Goal: Task Accomplishment & Management: Complete application form

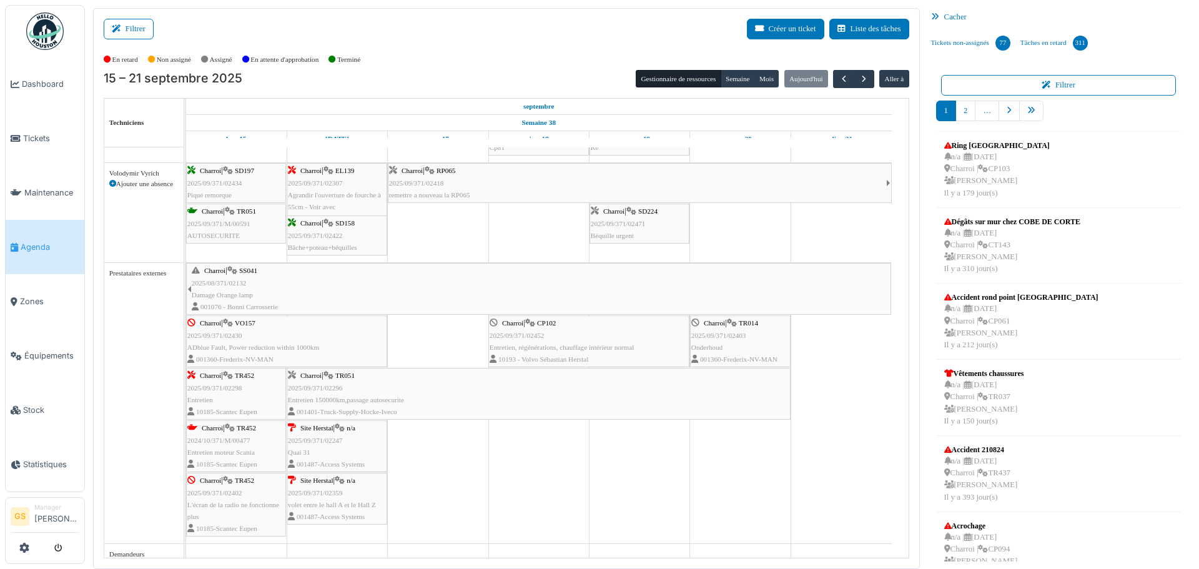
scroll to position [1281, 0]
click at [317, 430] on span "2025/09/371/02247" at bounding box center [315, 433] width 55 height 7
click at [307, 433] on span "2025/09/371/02247" at bounding box center [315, 433] width 55 height 7
click at [329, 434] on span "2025/09/371/02247" at bounding box center [315, 433] width 55 height 7
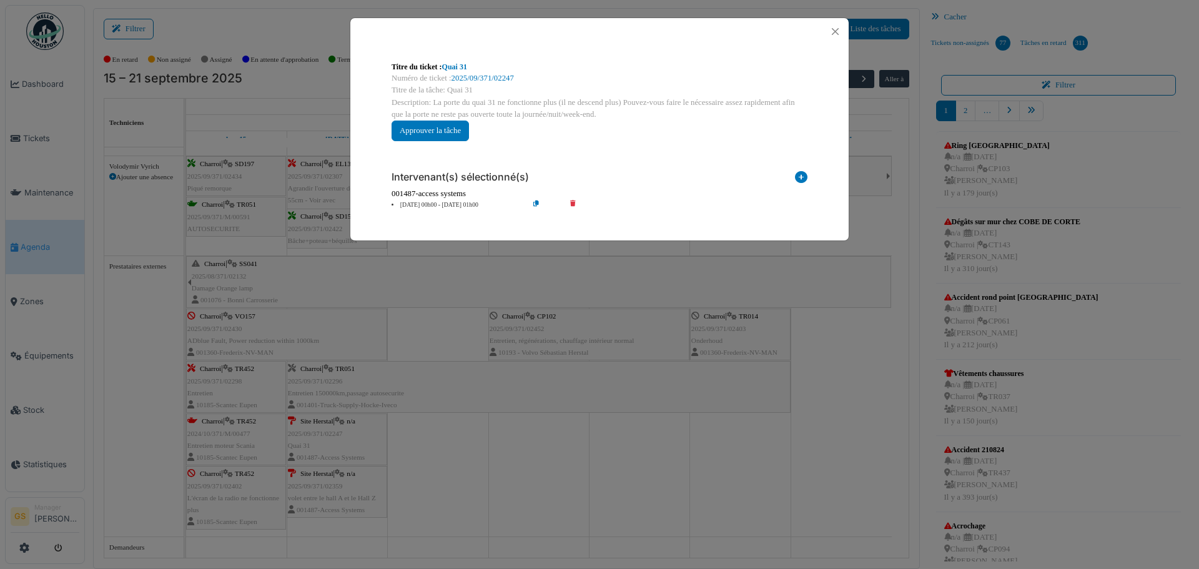
click at [309, 379] on body "Dashboard Tickets Maintenance Agenda Zones Équipements Stock Statistiques GS Ma…" at bounding box center [599, 284] width 1199 height 569
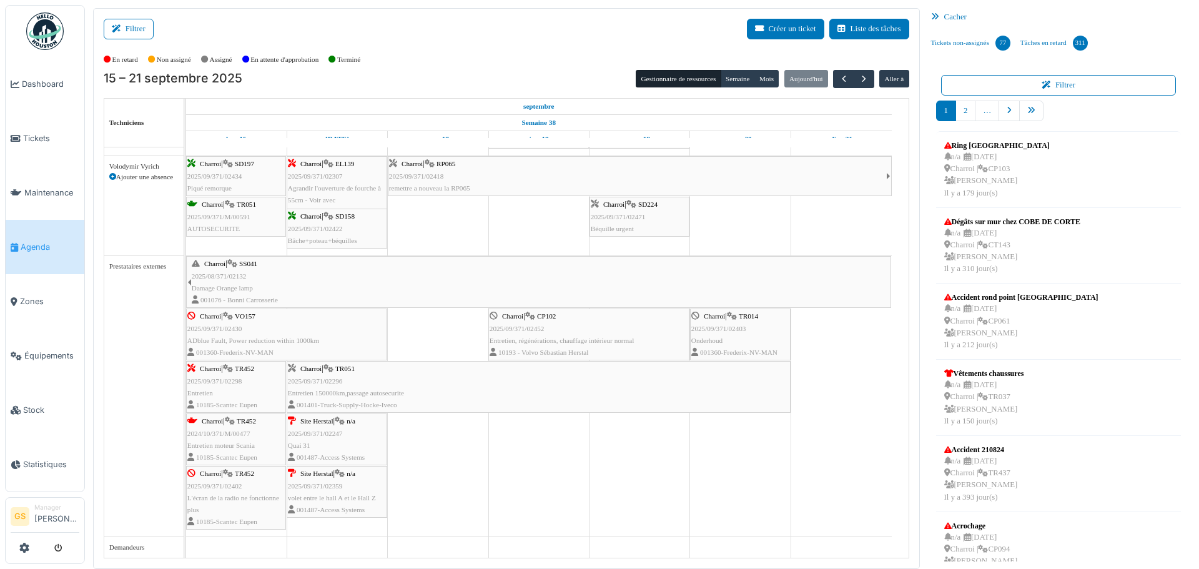
click at [312, 432] on body "Dashboard Tickets Maintenance Agenda Zones Équipements Stock Statistiques GS Ma…" at bounding box center [599, 284] width 1199 height 569
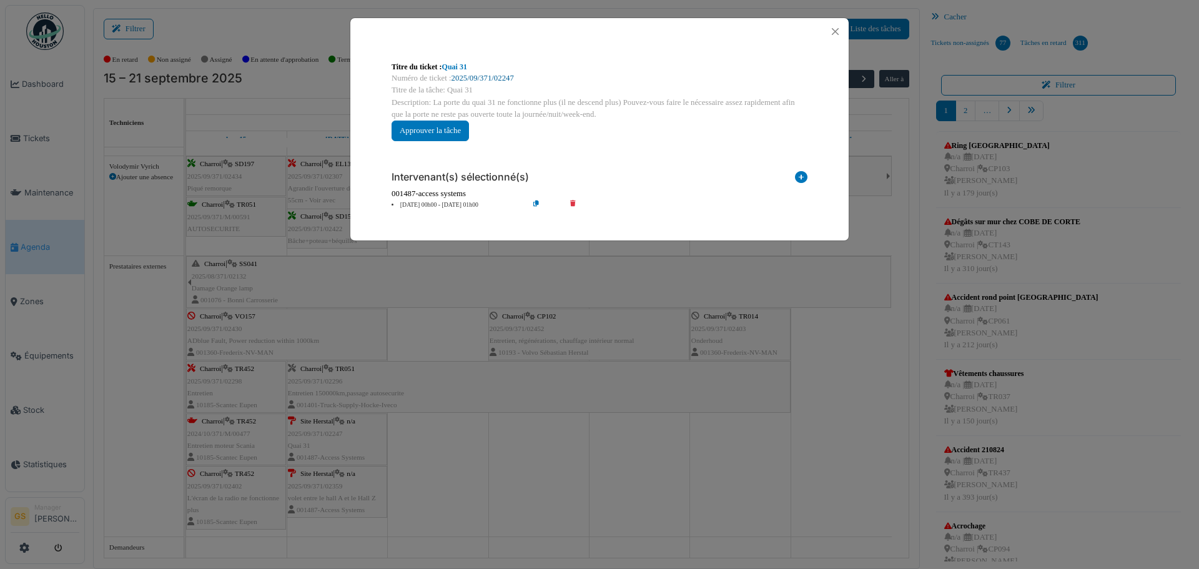
click at [486, 77] on link "2025/09/371/02247" at bounding box center [483, 78] width 62 height 9
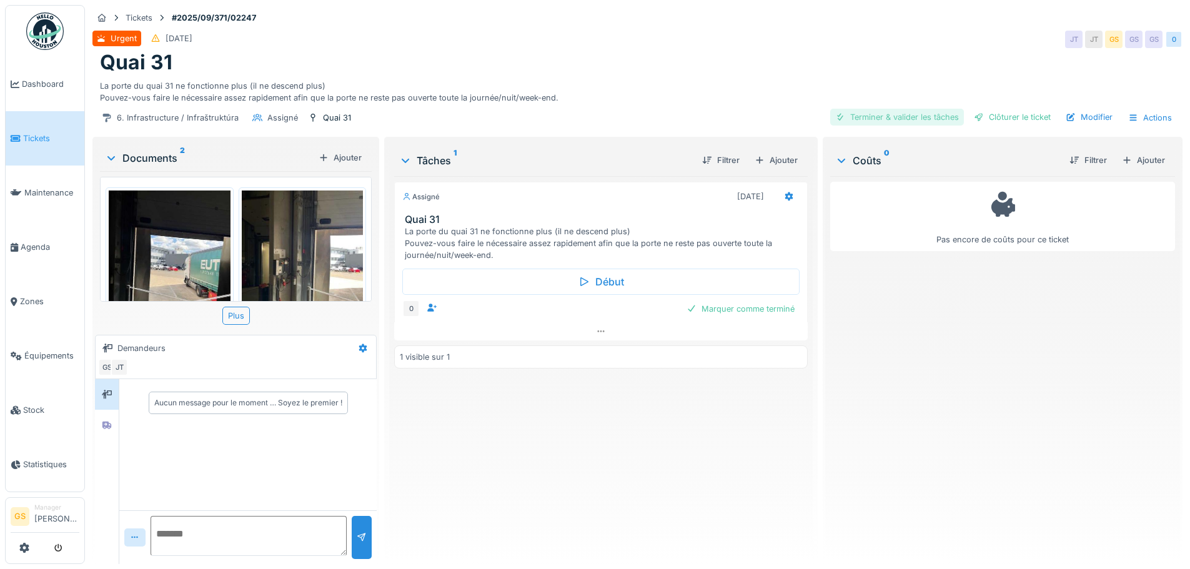
click at [851, 117] on div "Terminer & valider les tâches" at bounding box center [897, 117] width 134 height 17
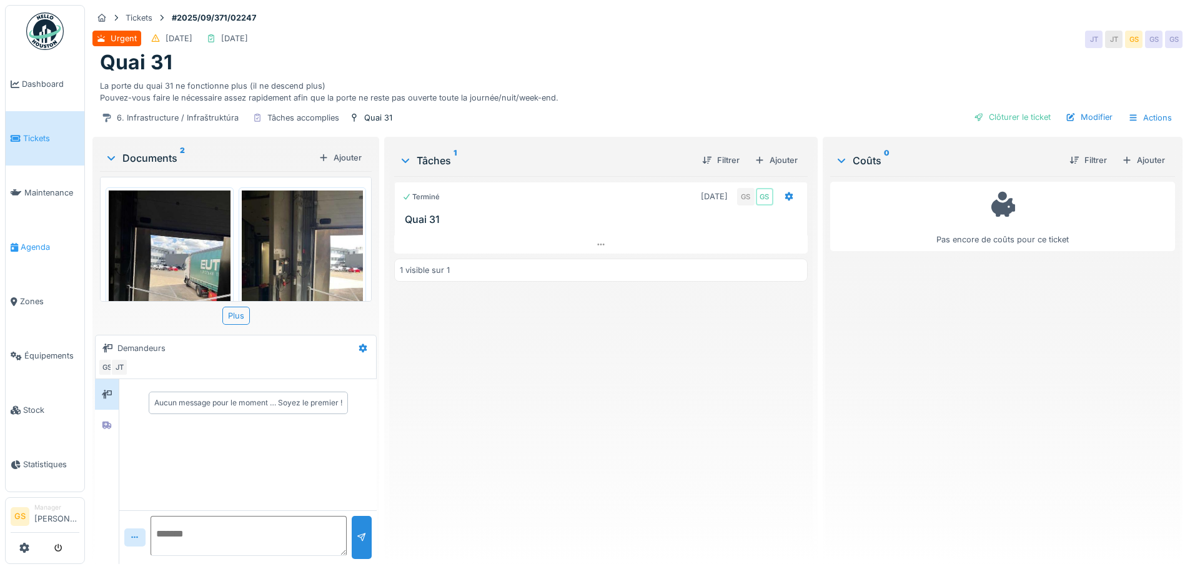
click at [37, 241] on span "Agenda" at bounding box center [50, 247] width 59 height 12
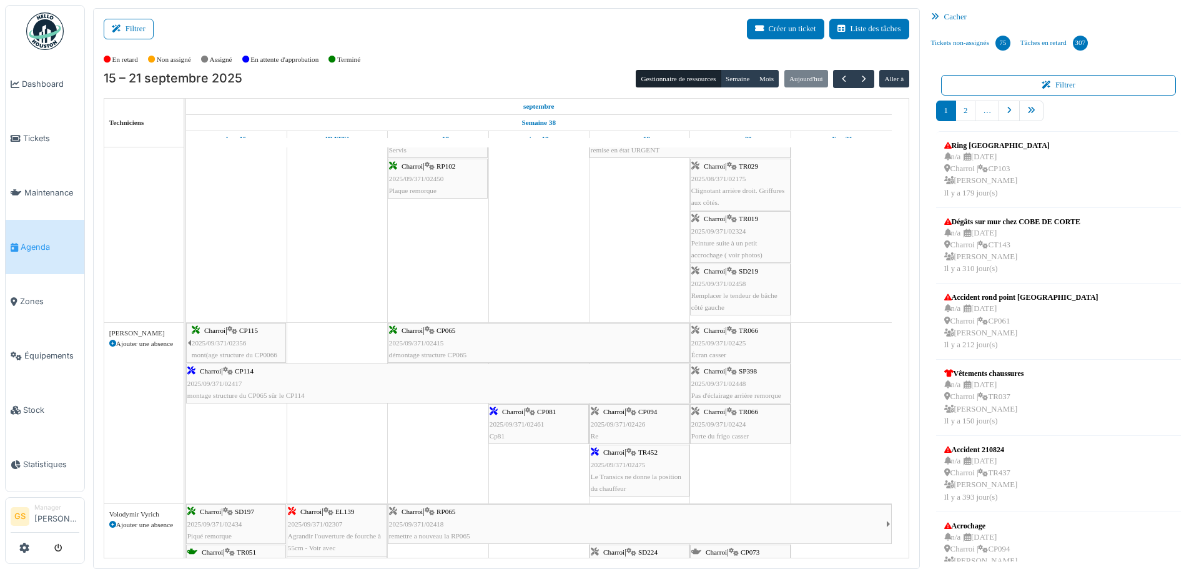
scroll to position [1169, 0]
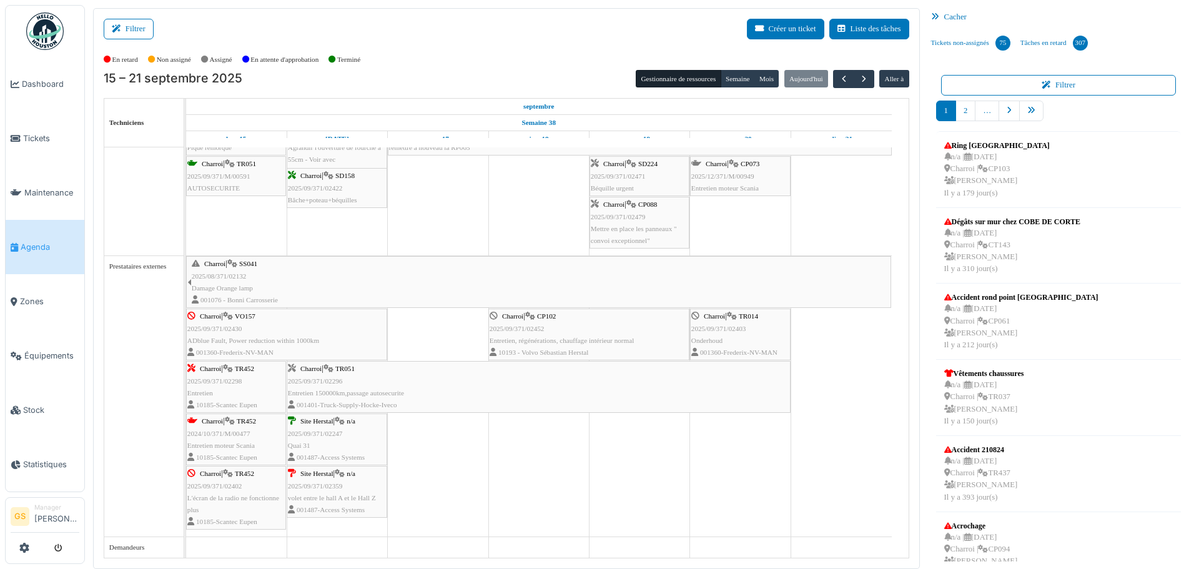
click at [315, 485] on span "2025/09/371/02359" at bounding box center [315, 485] width 55 height 7
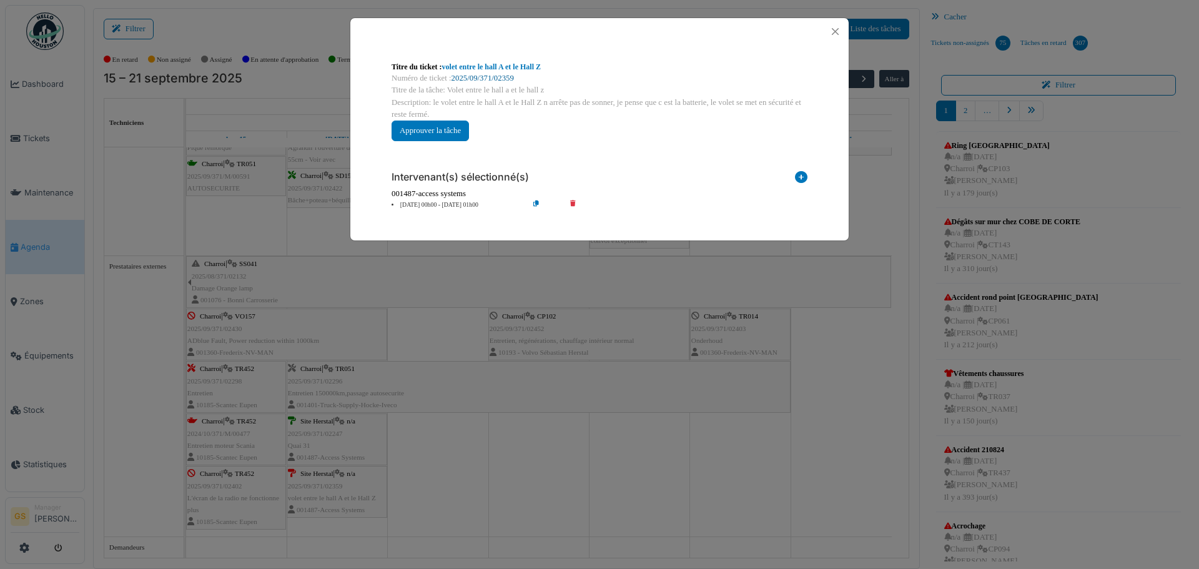
click at [477, 77] on link "2025/09/371/02359" at bounding box center [483, 78] width 62 height 9
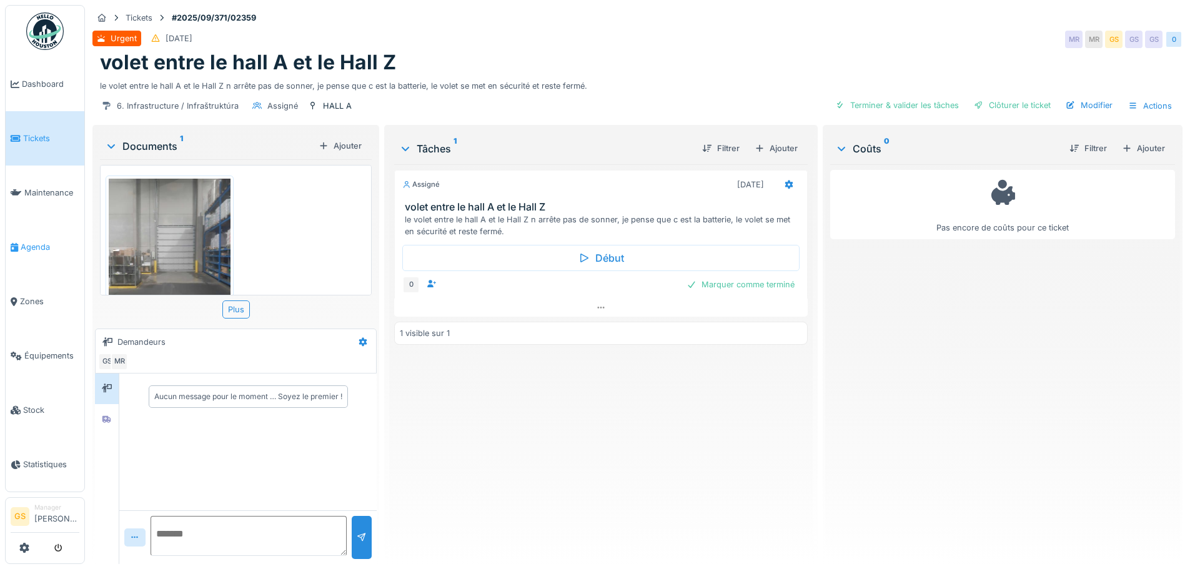
click at [34, 247] on span "Agenda" at bounding box center [50, 247] width 59 height 12
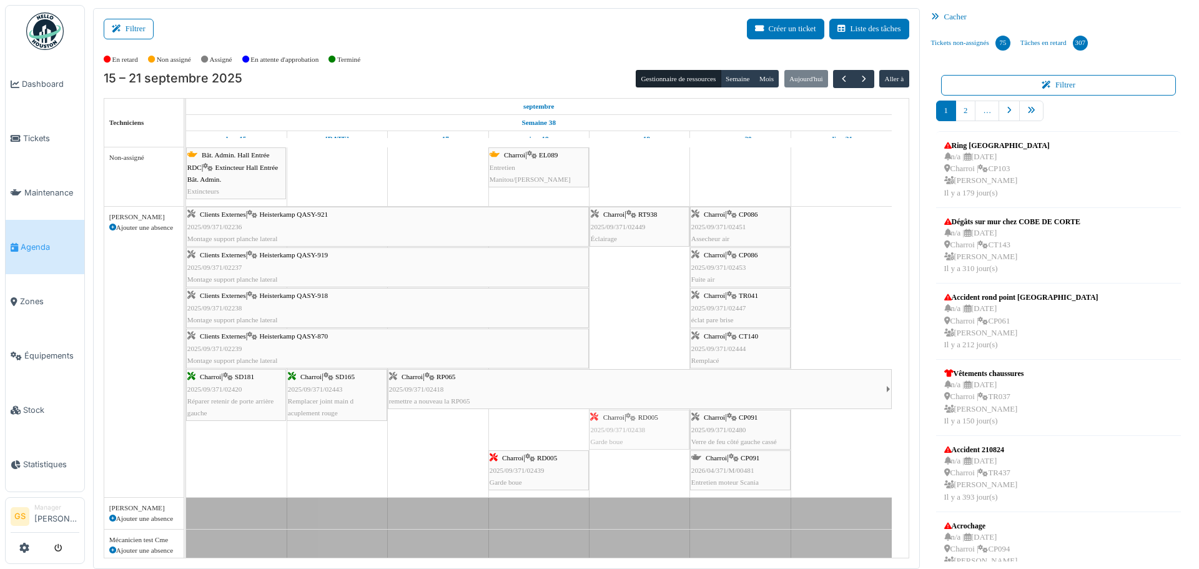
drag, startPoint x: 503, startPoint y: 427, endPoint x: 623, endPoint y: 430, distance: 119.4
click at [186, 430] on div "Clients Externes | Heisterkamp QASY-921 2025/09/371/02236 Montage support planc…" at bounding box center [186, 352] width 0 height 290
drag, startPoint x: 507, startPoint y: 430, endPoint x: 658, endPoint y: 422, distance: 152.0
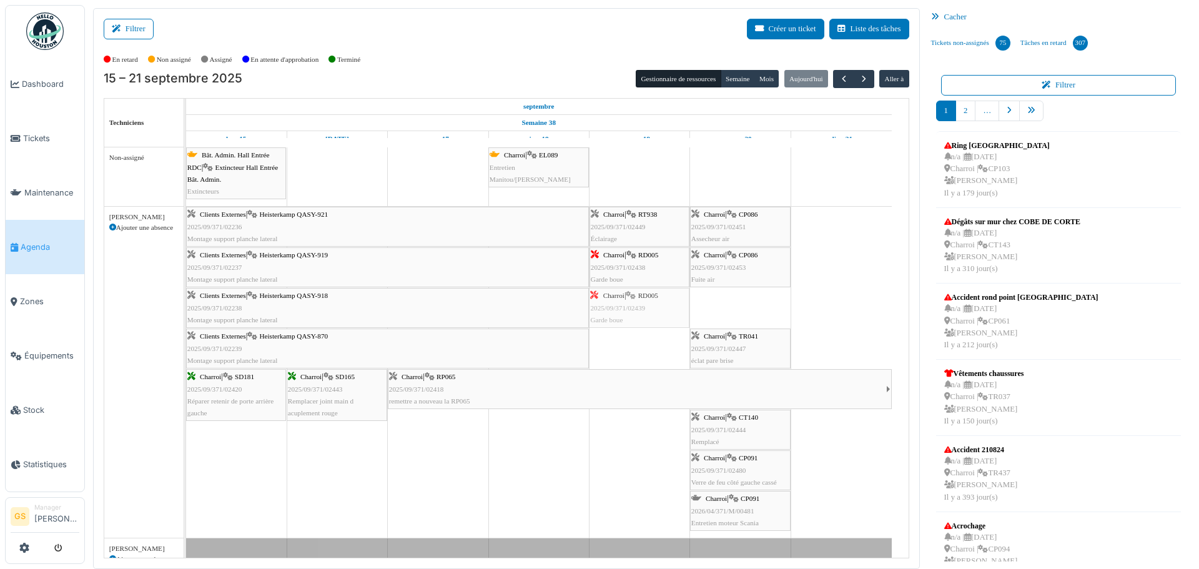
drag, startPoint x: 742, startPoint y: 307, endPoint x: 685, endPoint y: 305, distance: 56.9
click at [186, 305] on div "Clients Externes | Heisterkamp QASY-921 2025/09/371/02236 Montage support planc…" at bounding box center [186, 372] width 0 height 331
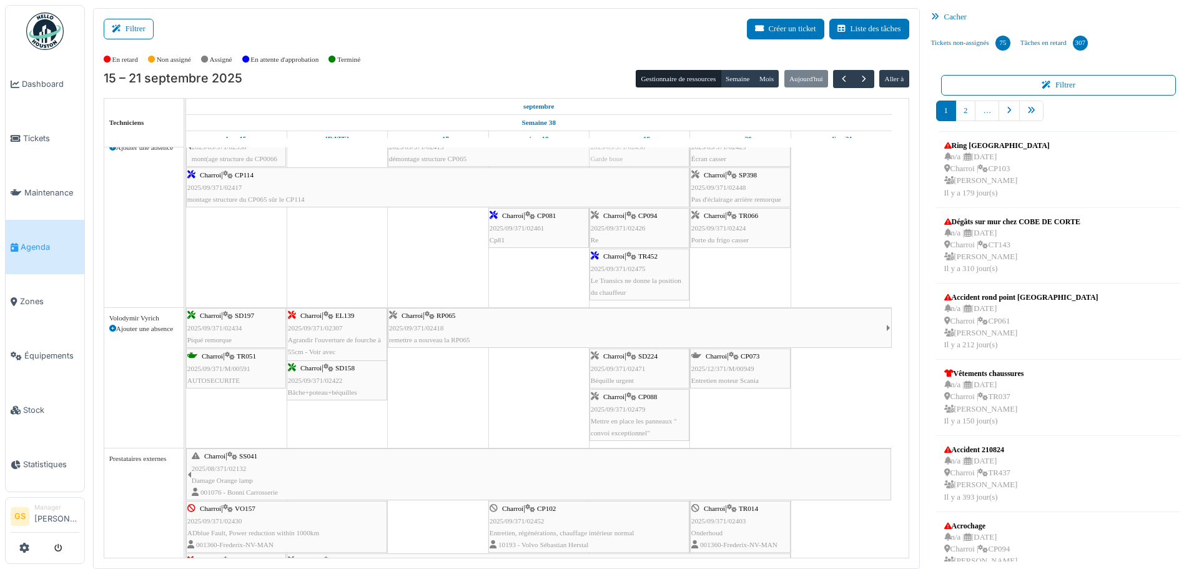
scroll to position [1312, 0]
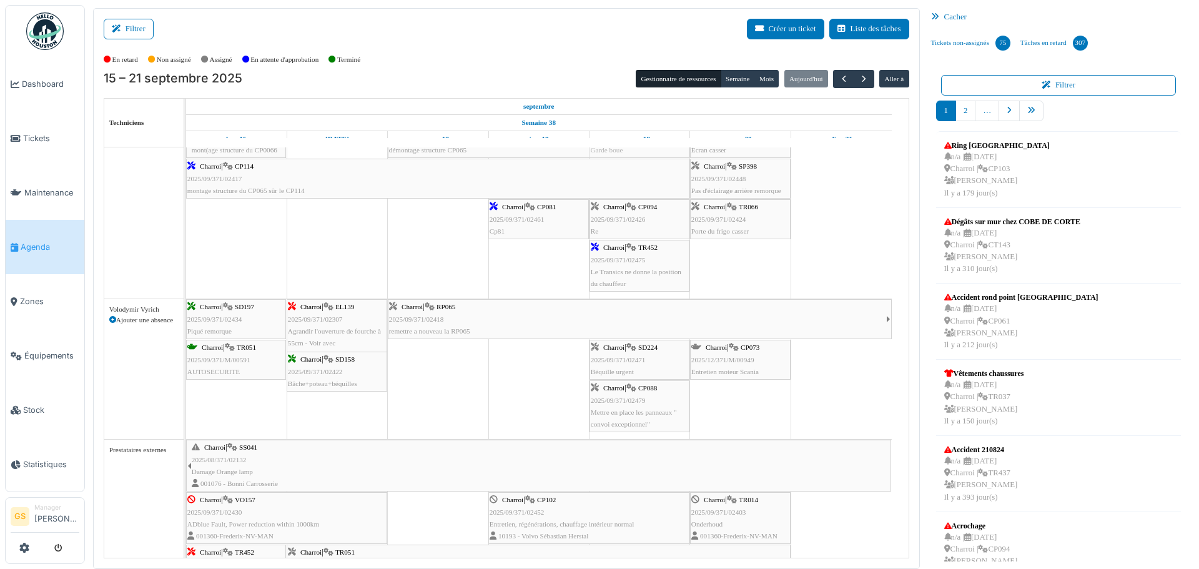
drag, startPoint x: 613, startPoint y: 270, endPoint x: 646, endPoint y: 219, distance: 61.2
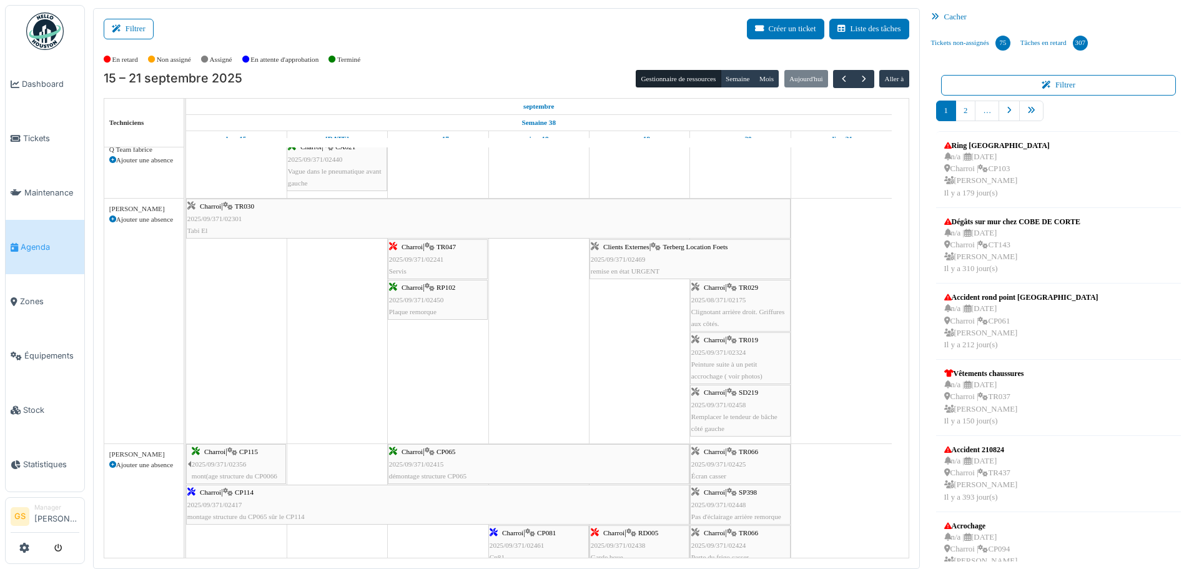
scroll to position [0, 0]
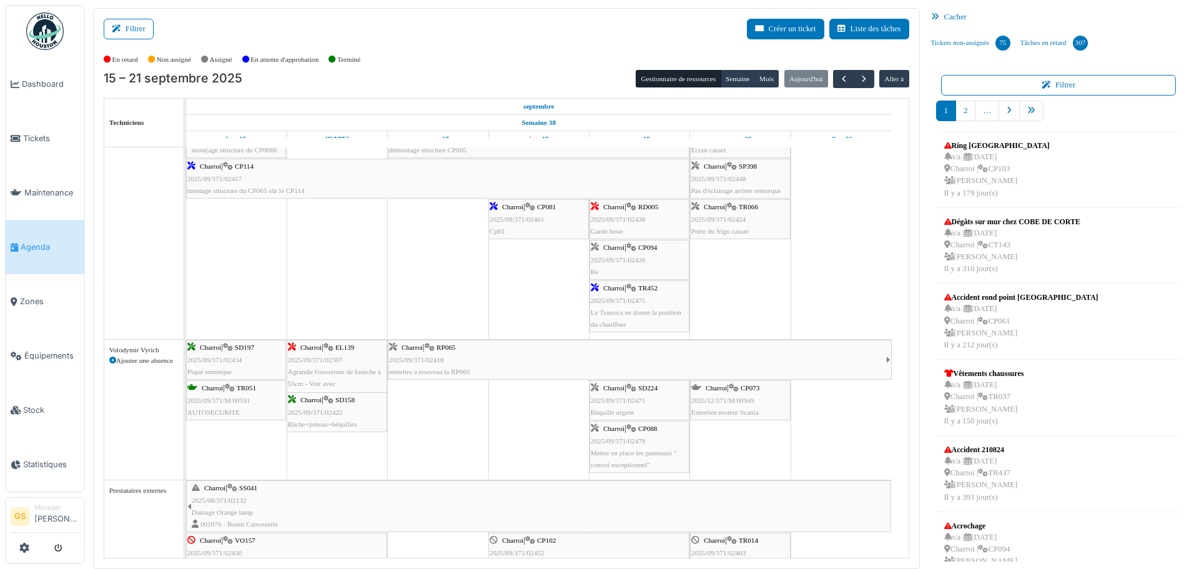
click at [727, 217] on span "2025/09/371/02424" at bounding box center [719, 219] width 55 height 7
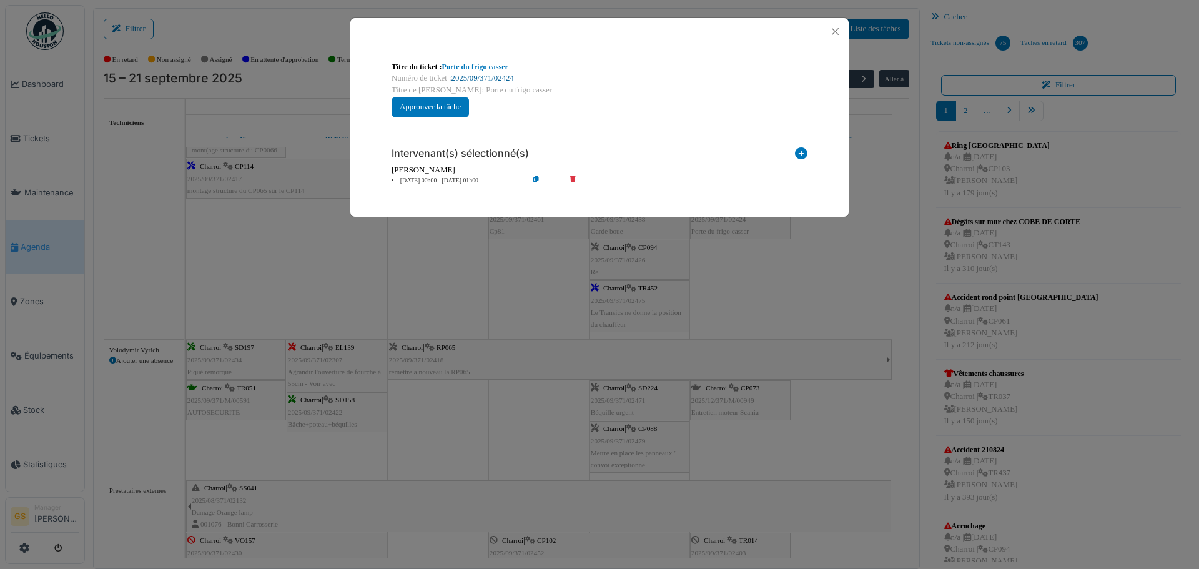
click at [459, 81] on link "2025/09/371/02424" at bounding box center [483, 78] width 62 height 9
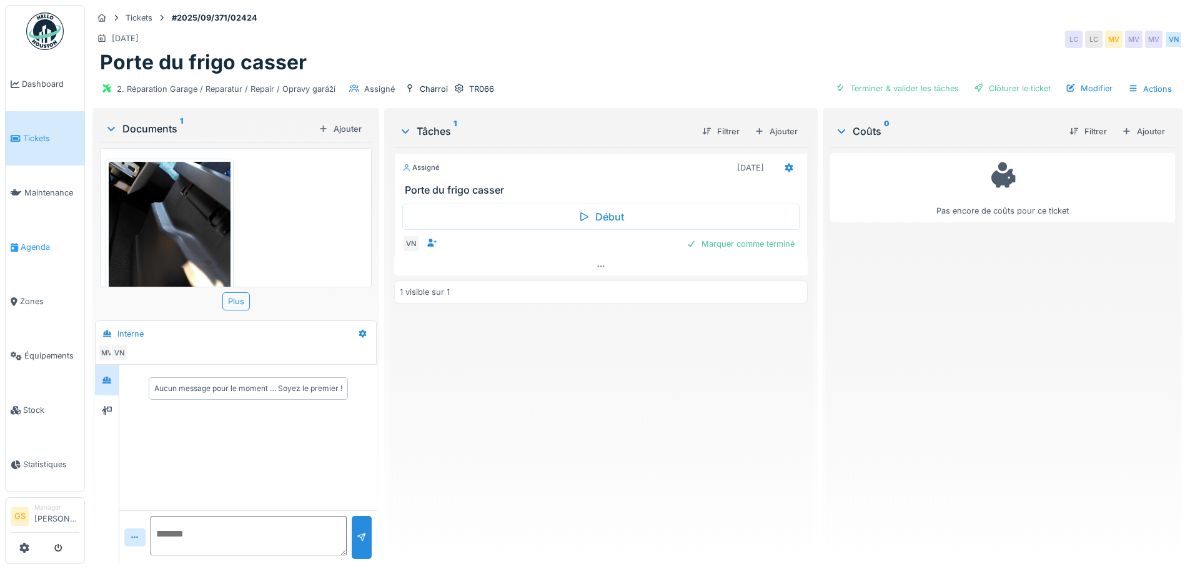
click at [26, 241] on span "Agenda" at bounding box center [50, 247] width 59 height 12
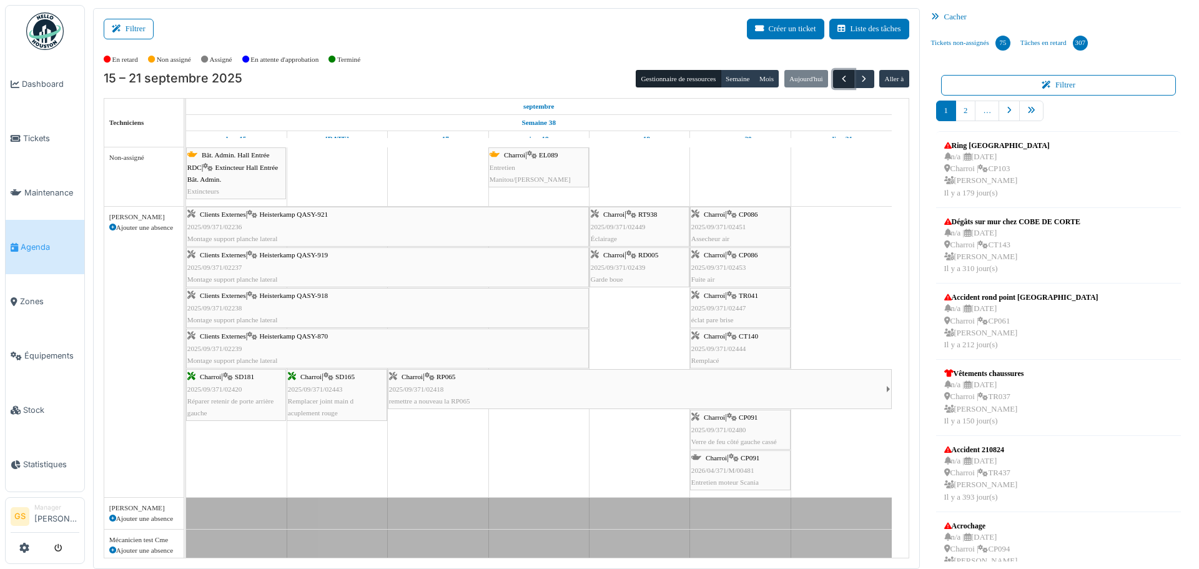
click at [839, 77] on span "button" at bounding box center [844, 79] width 11 height 11
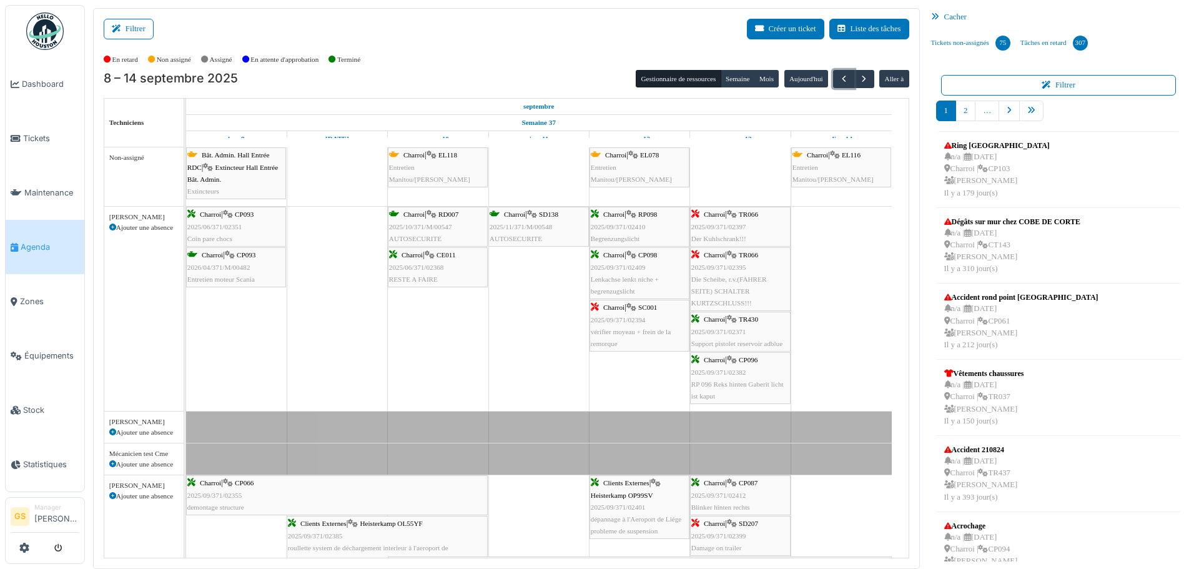
click at [722, 226] on span "2025/09/371/02397" at bounding box center [719, 226] width 55 height 7
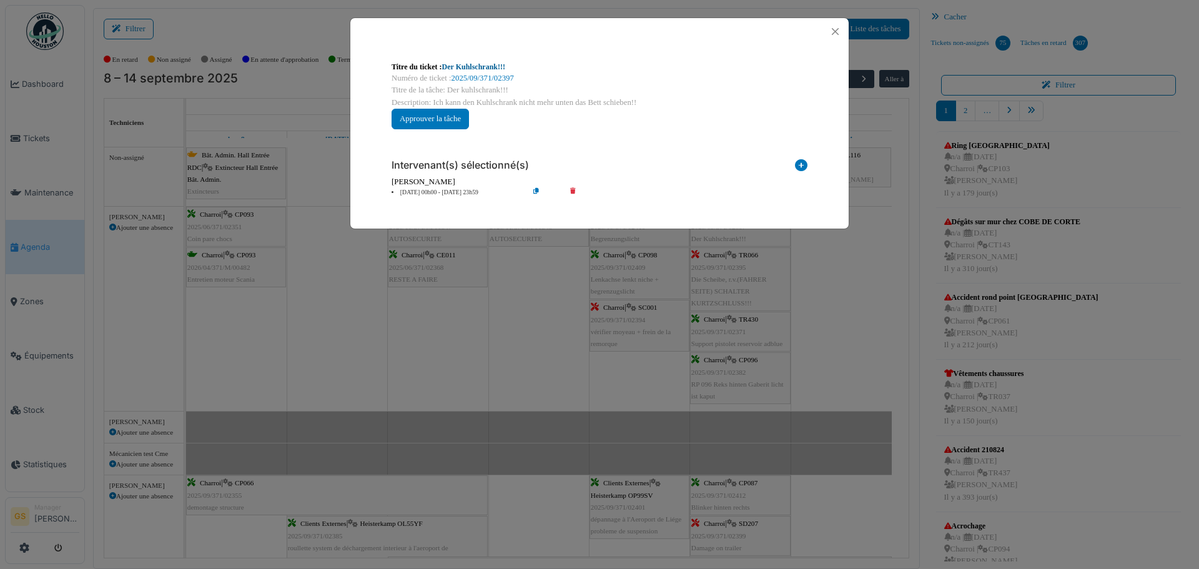
click at [469, 71] on link "Der Kuhlschrank!!!" at bounding box center [473, 66] width 63 height 9
click at [838, 27] on button "Close" at bounding box center [835, 31] width 17 height 17
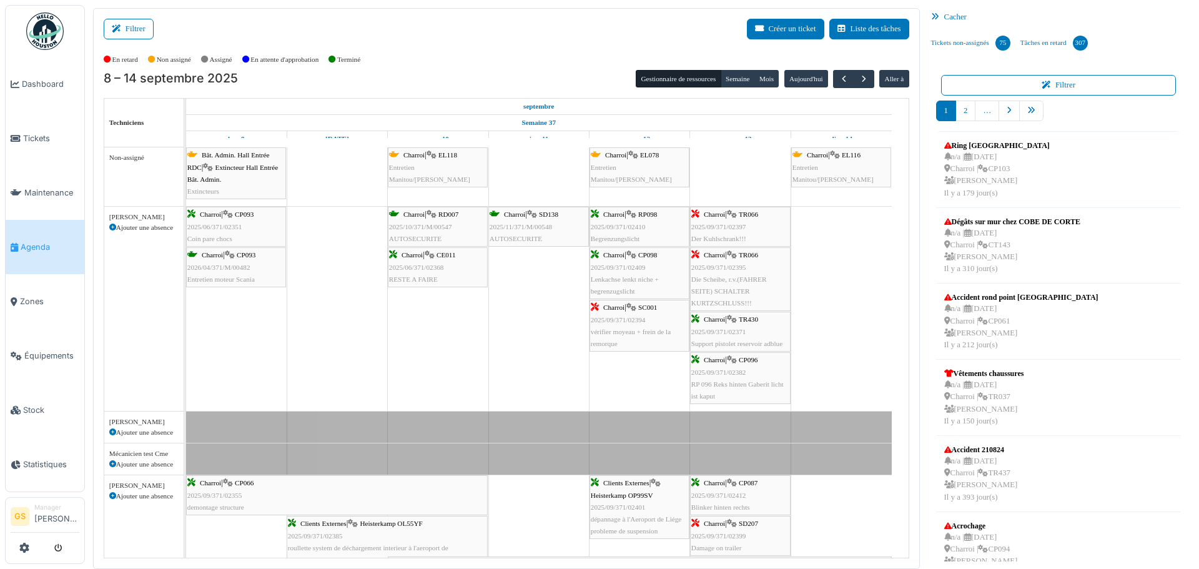
click at [723, 268] on span "2025/09/371/02395" at bounding box center [719, 267] width 55 height 7
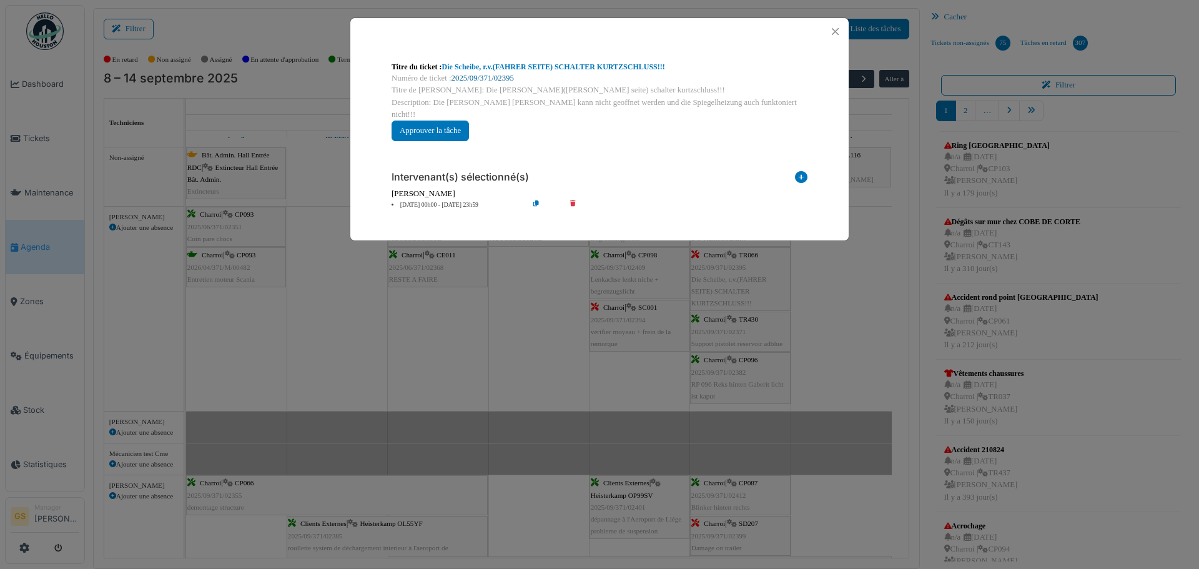
click at [480, 76] on link "2025/09/371/02395" at bounding box center [483, 78] width 62 height 9
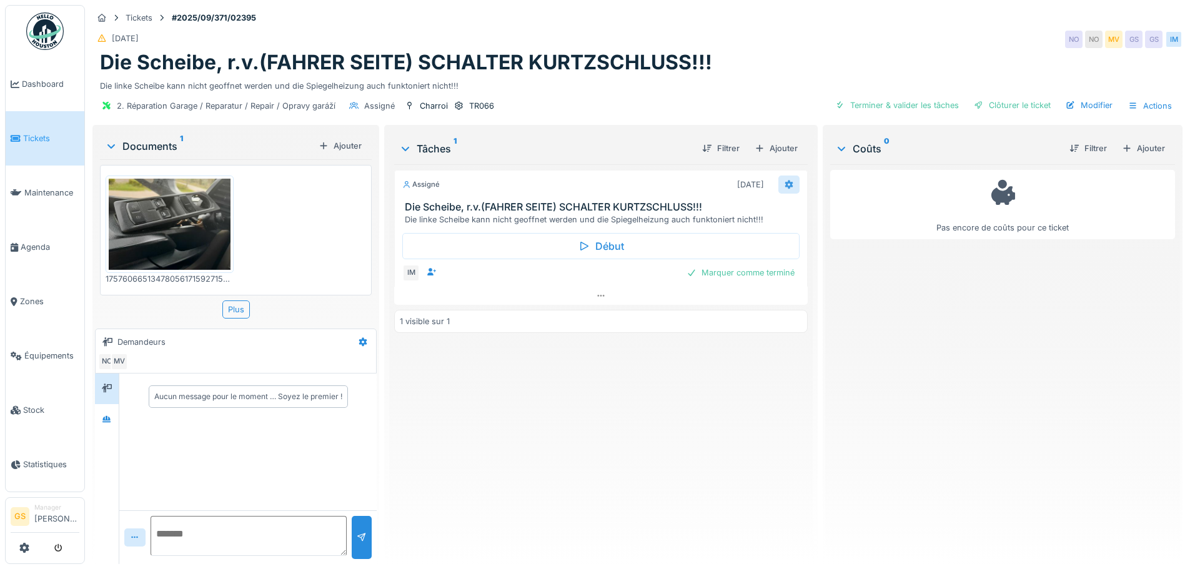
click at [784, 185] on icon at bounding box center [789, 185] width 10 height 8
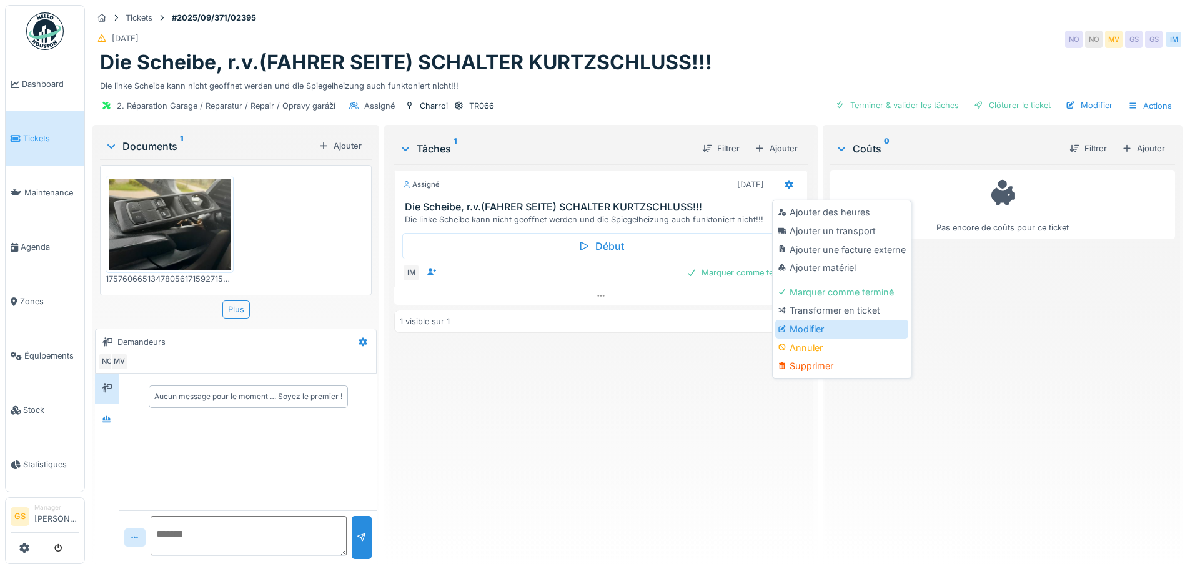
click at [799, 328] on div "Modifier" at bounding box center [841, 329] width 133 height 19
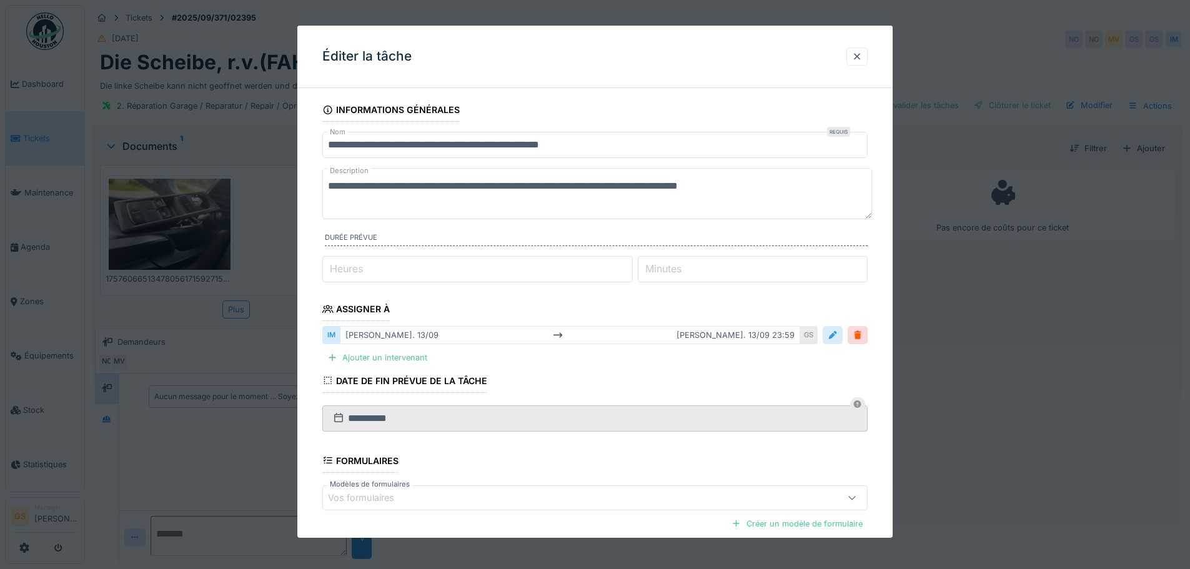
click at [833, 334] on div at bounding box center [833, 335] width 10 height 12
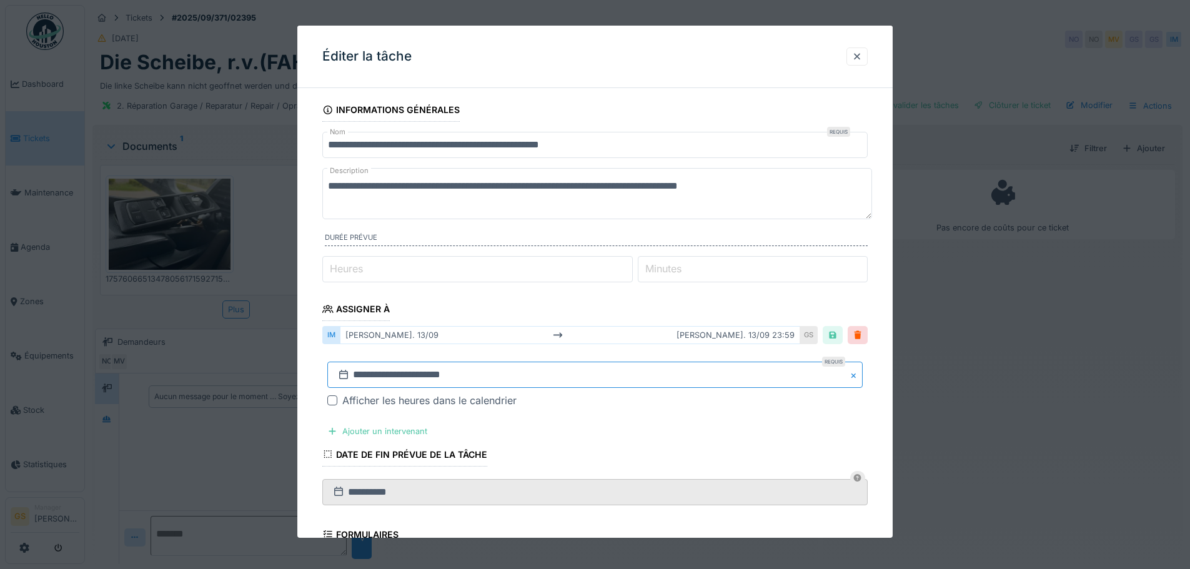
click at [458, 373] on input "**********" at bounding box center [594, 375] width 535 height 26
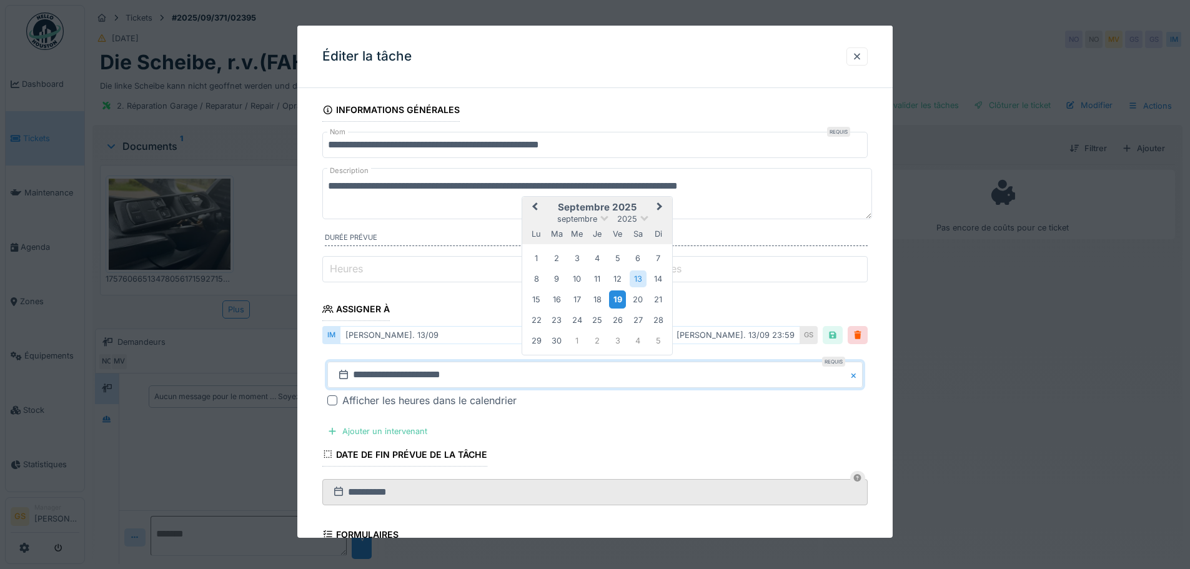
click at [618, 300] on div "19" at bounding box center [617, 299] width 17 height 18
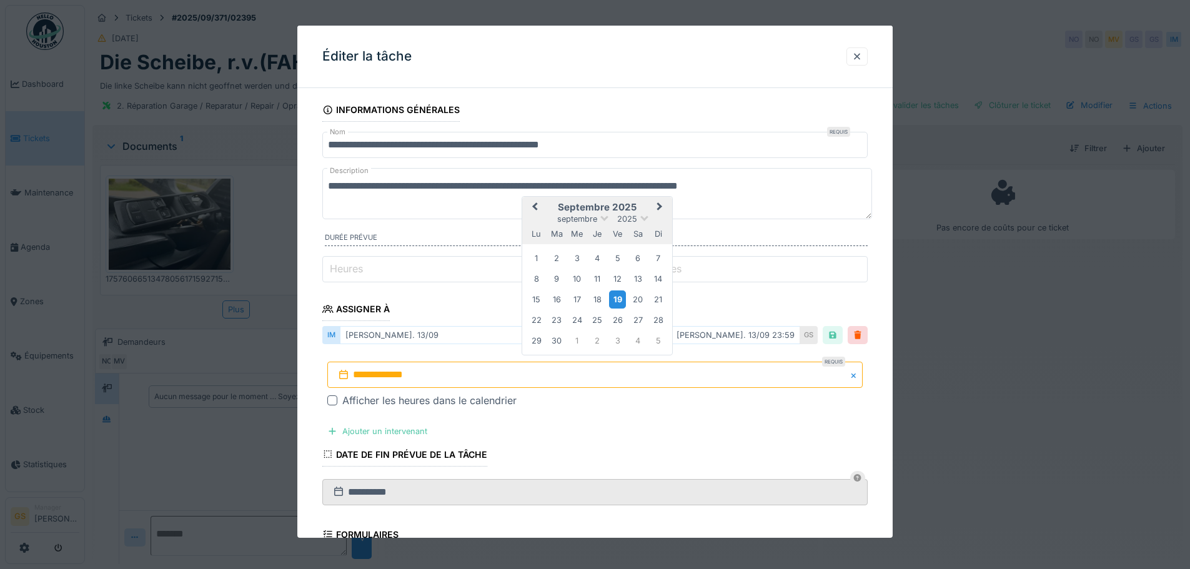
click at [618, 300] on div "19" at bounding box center [617, 299] width 17 height 18
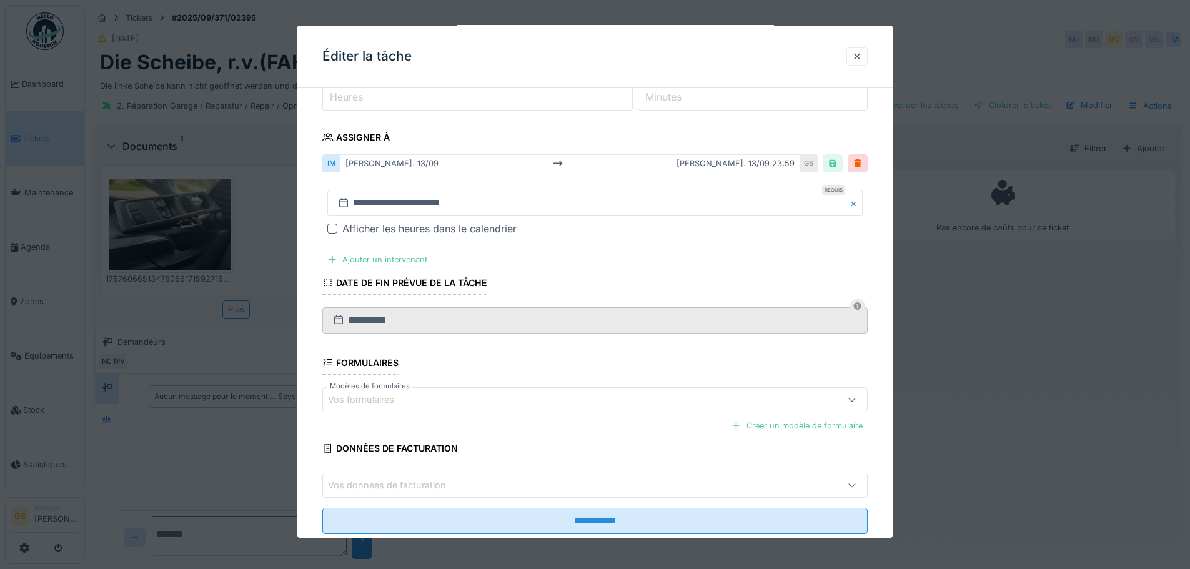
scroll to position [187, 0]
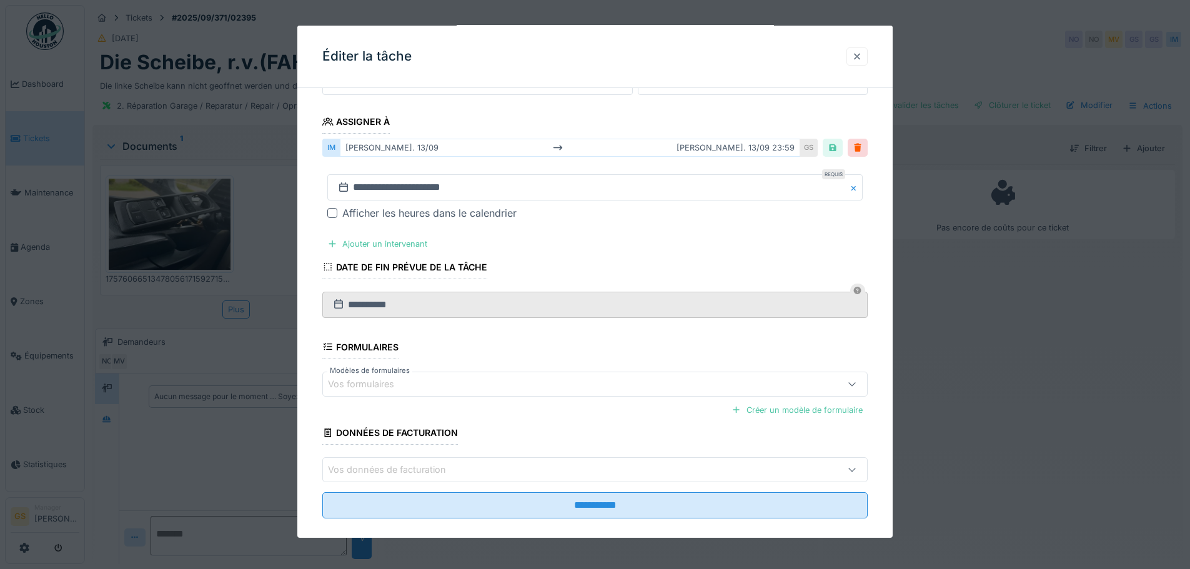
click at [861, 57] on div at bounding box center [857, 57] width 10 height 12
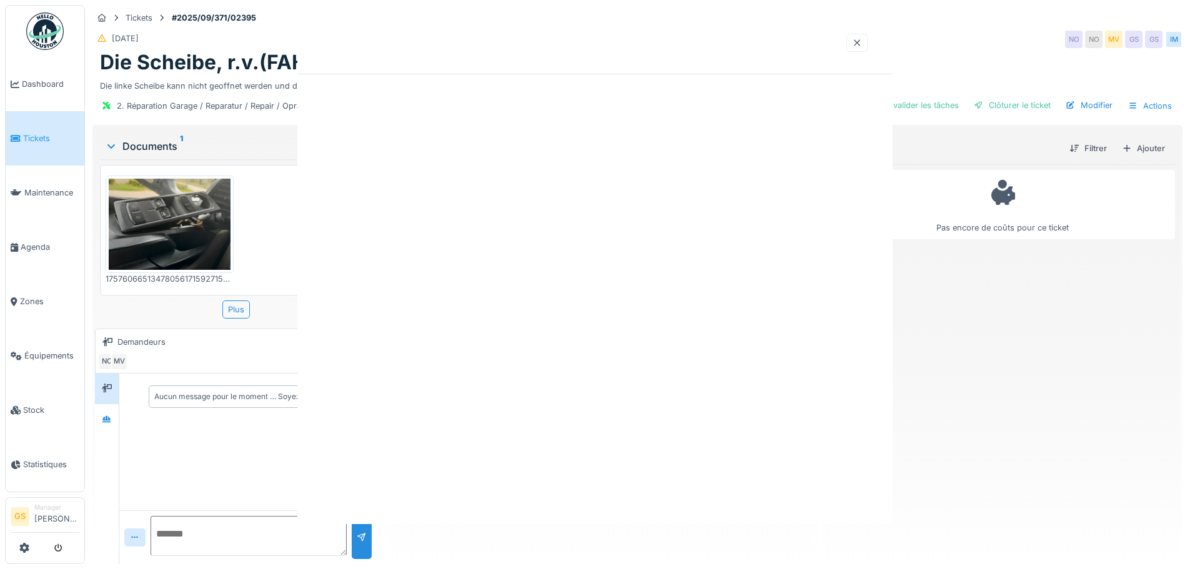
scroll to position [0, 0]
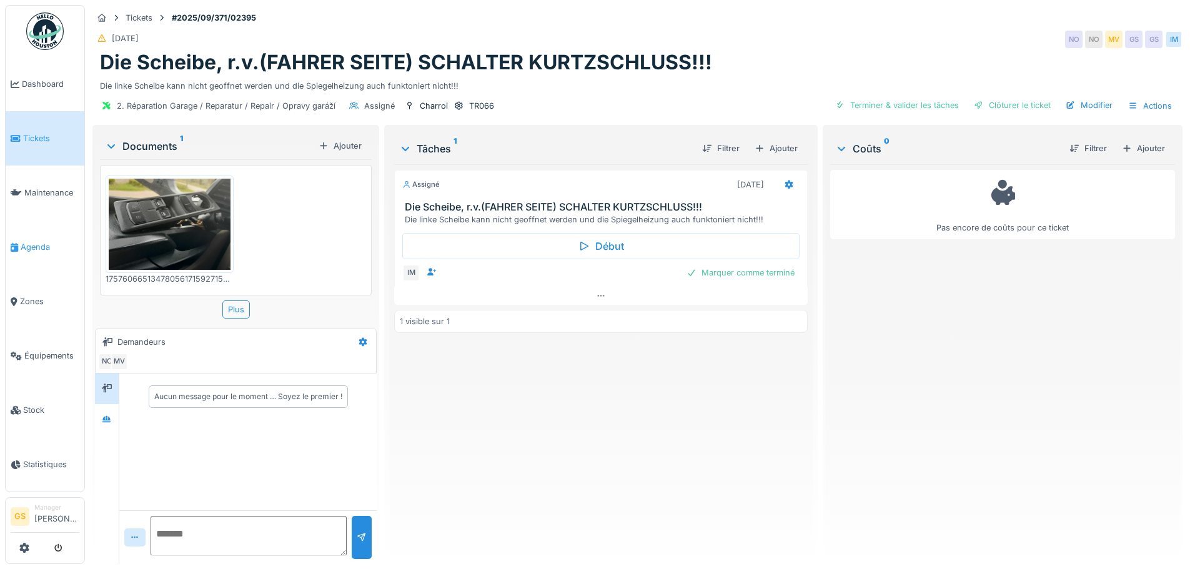
click at [21, 241] on span "Agenda" at bounding box center [50, 247] width 59 height 12
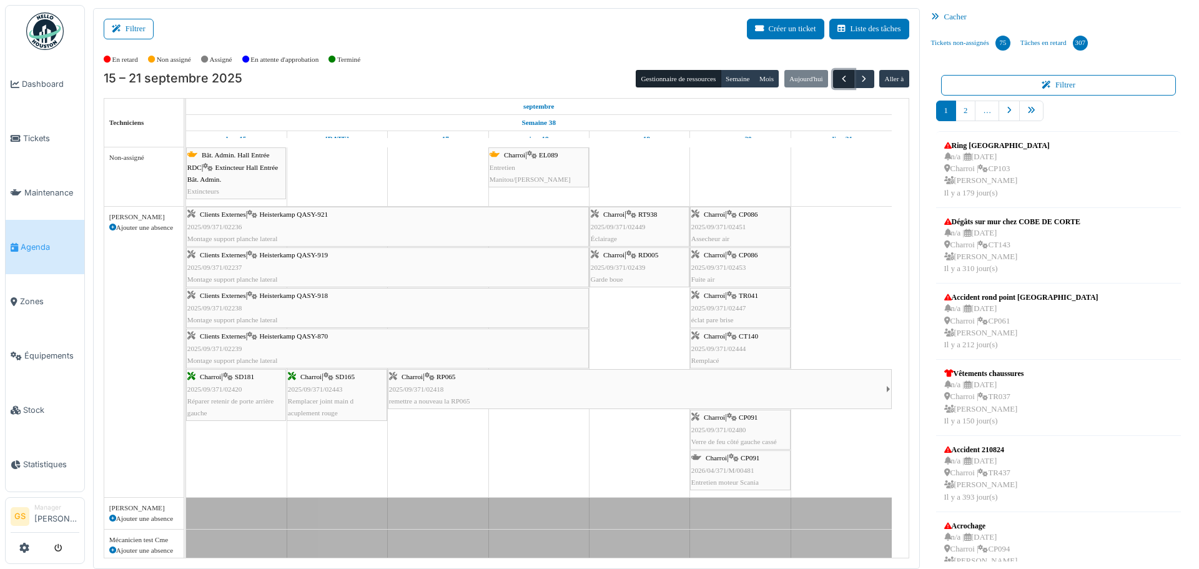
click at [839, 79] on span "button" at bounding box center [844, 79] width 11 height 11
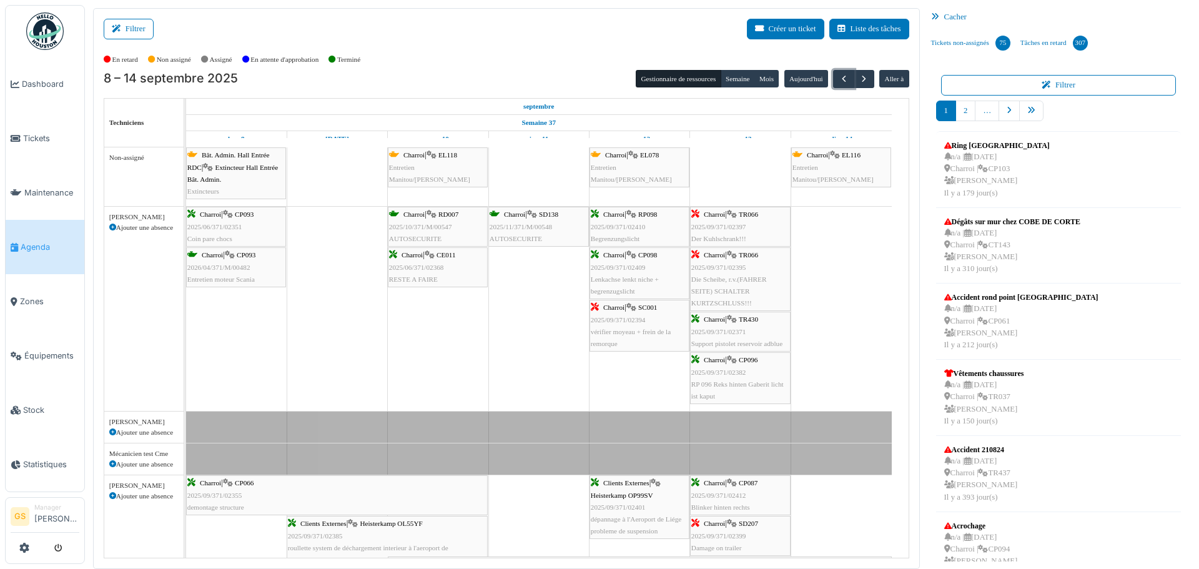
click at [715, 227] on span "2025/09/371/02397" at bounding box center [719, 226] width 55 height 7
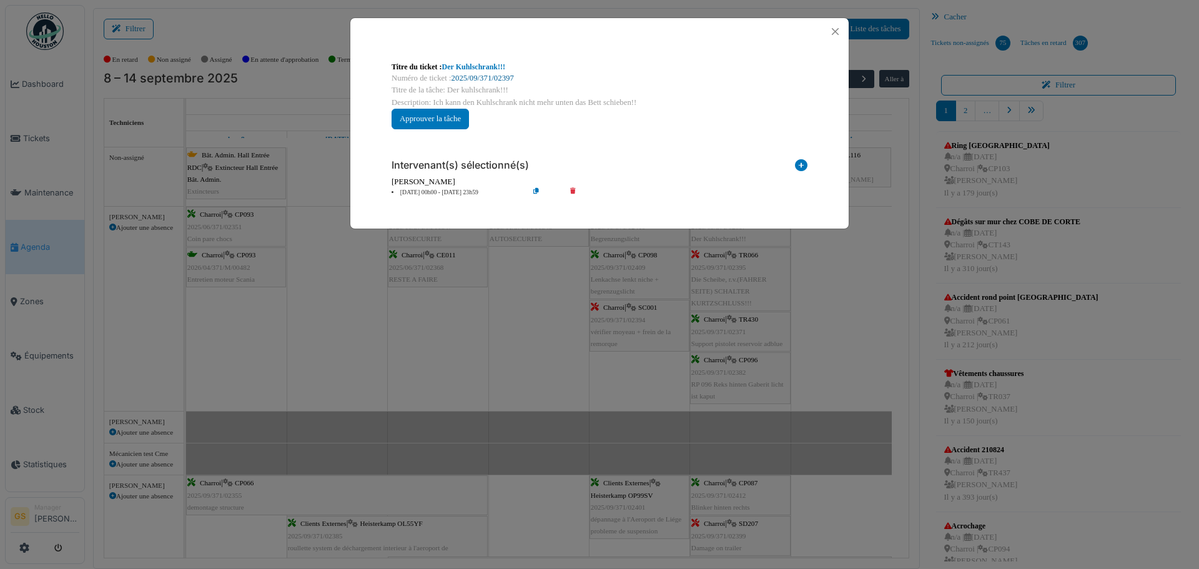
click at [468, 76] on link "2025/09/371/02397" at bounding box center [483, 78] width 62 height 9
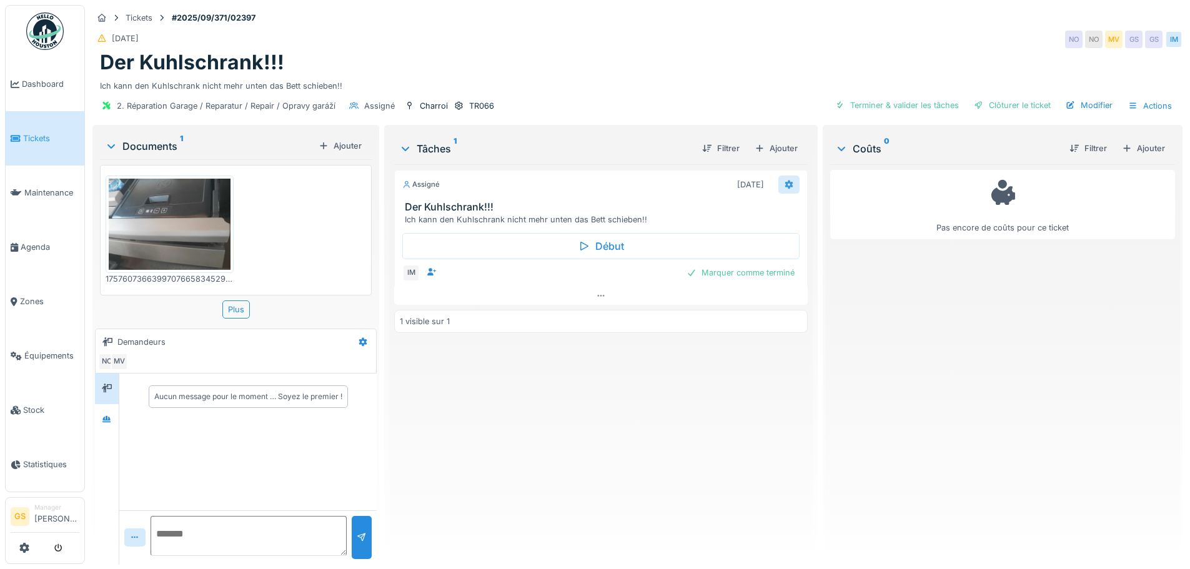
click at [784, 184] on icon at bounding box center [789, 185] width 10 height 8
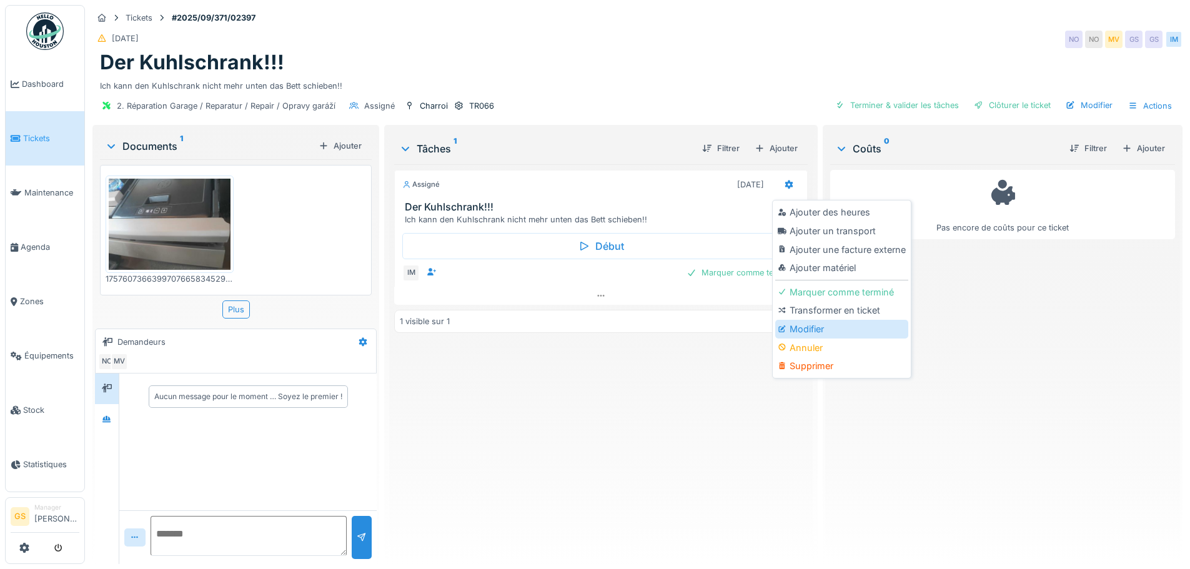
click at [815, 326] on div "Modifier" at bounding box center [841, 329] width 133 height 19
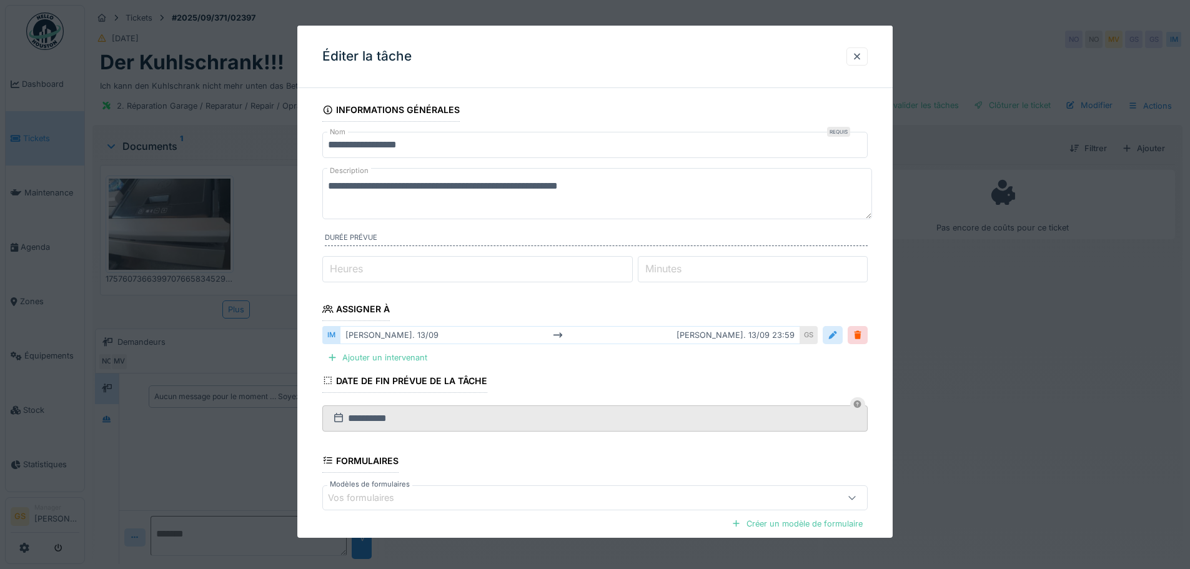
click at [838, 334] on div at bounding box center [833, 335] width 10 height 12
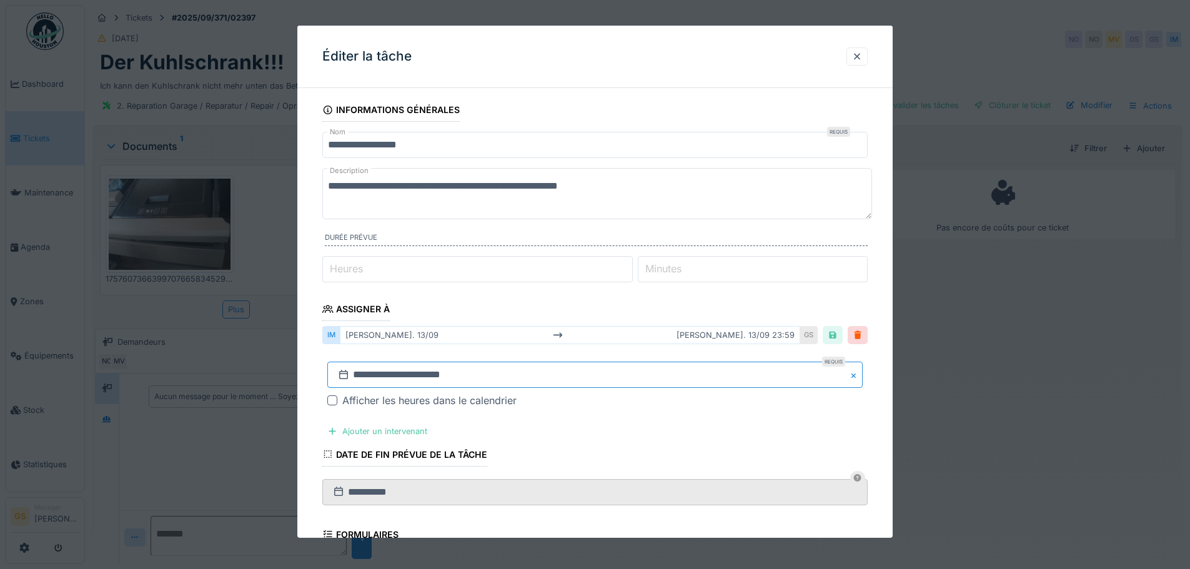
click at [362, 375] on input "**********" at bounding box center [594, 375] width 535 height 26
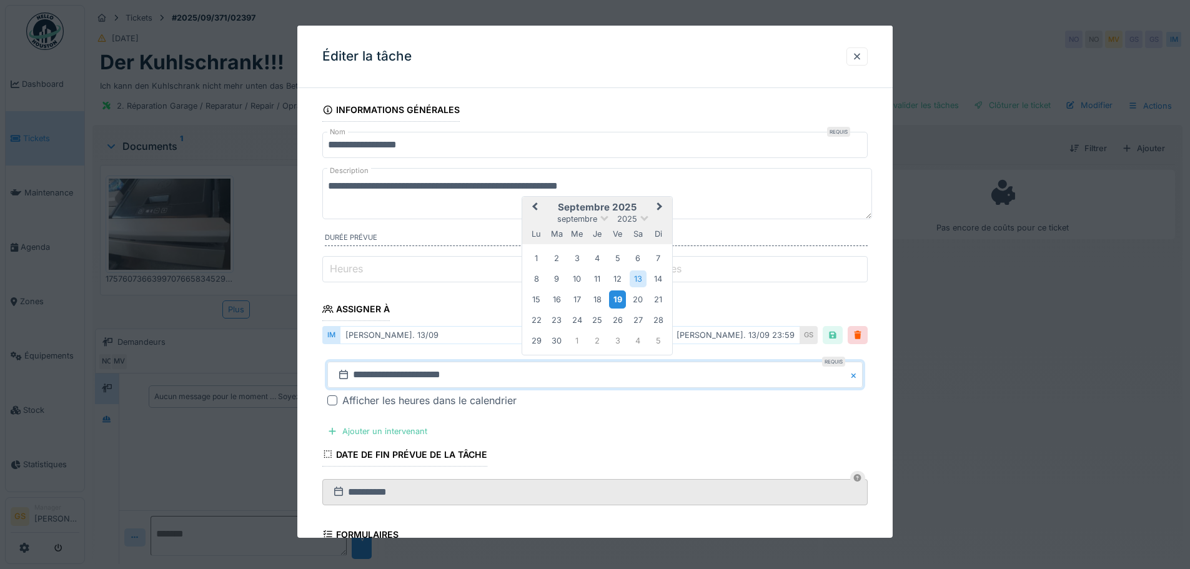
click at [620, 303] on div "19" at bounding box center [617, 299] width 17 height 18
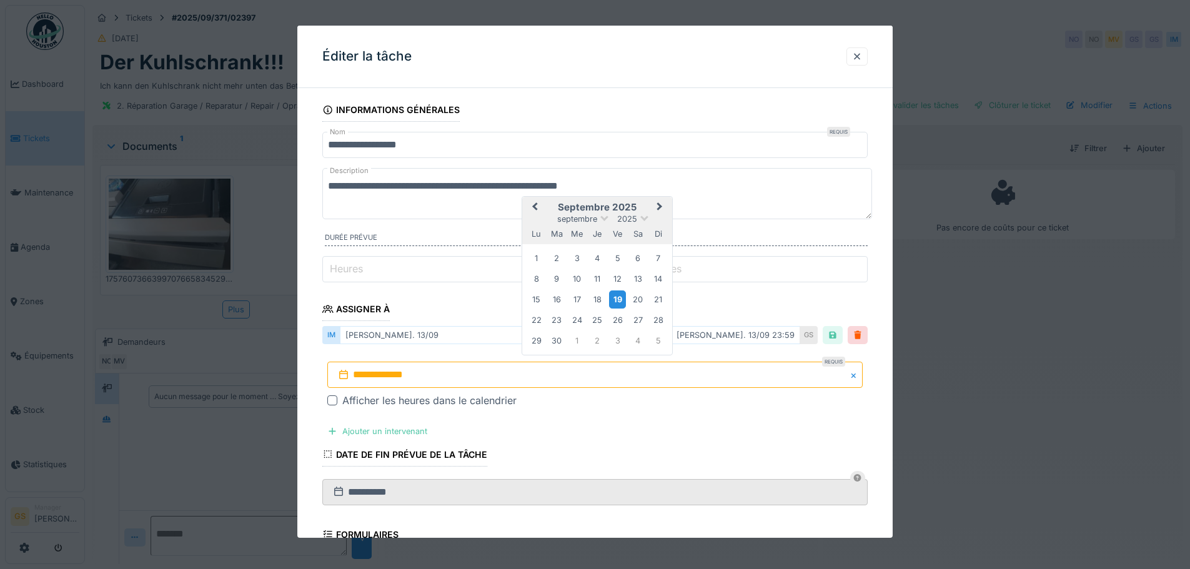
click at [623, 297] on div "19" at bounding box center [617, 299] width 17 height 18
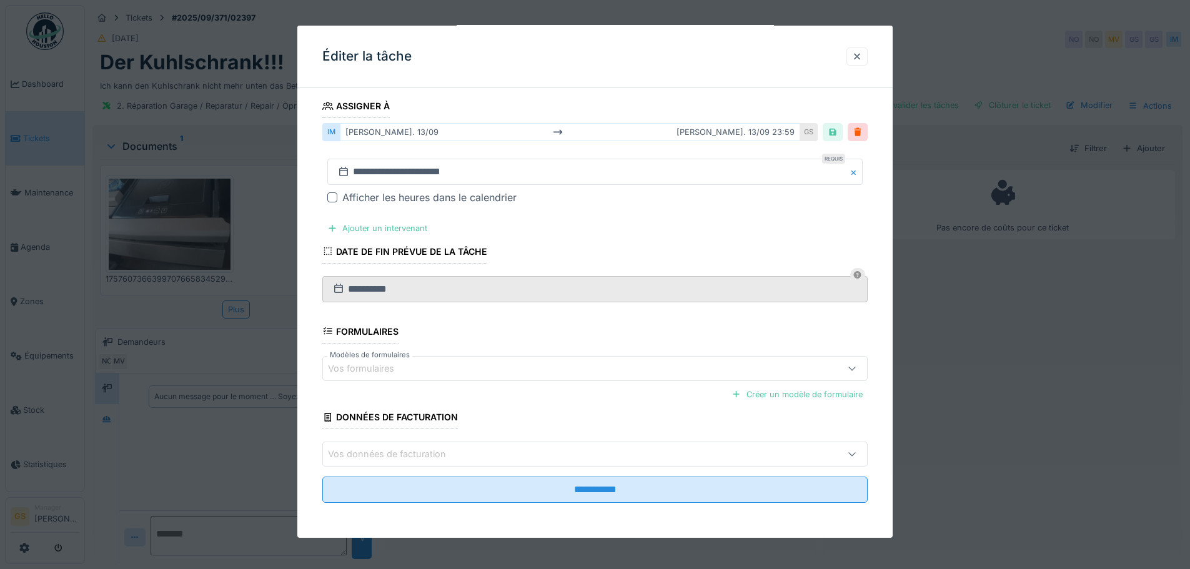
scroll to position [9, 0]
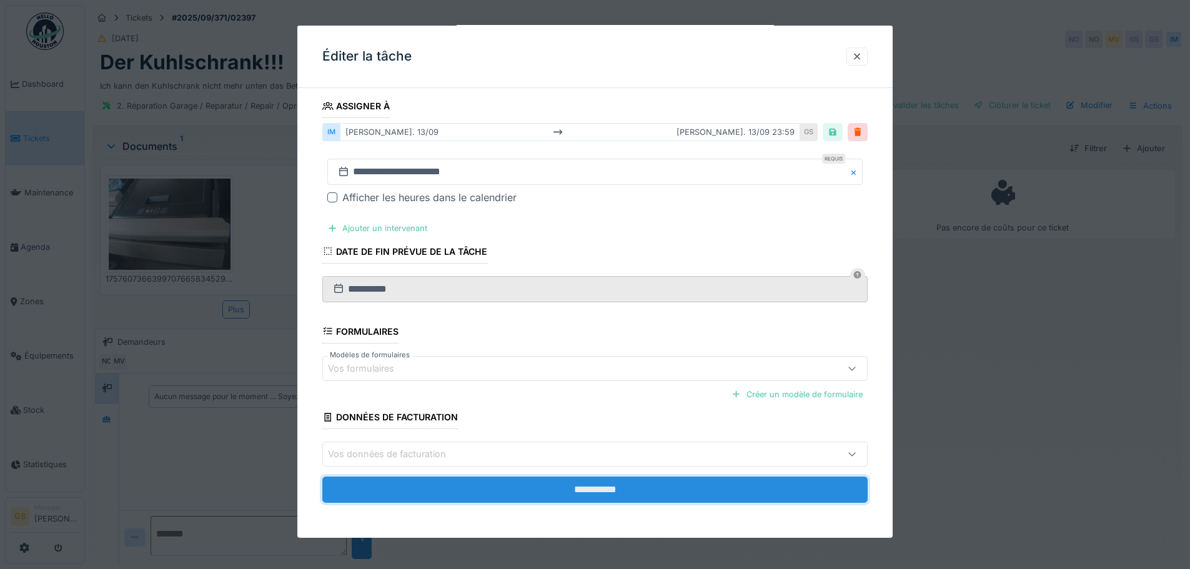
click at [594, 487] on input "**********" at bounding box center [594, 490] width 545 height 26
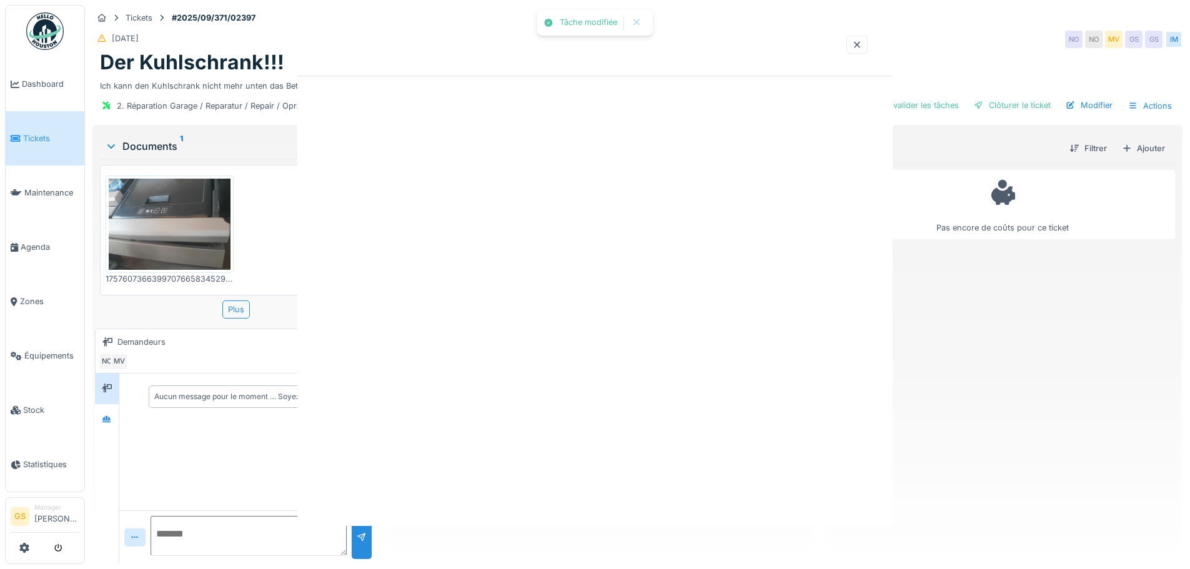
scroll to position [0, 0]
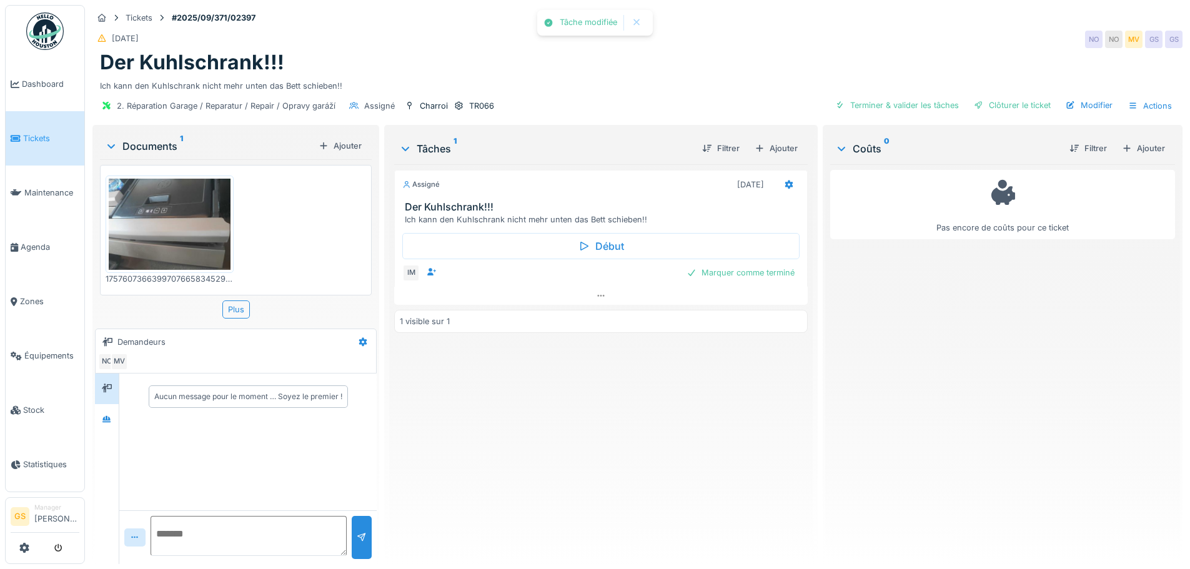
click at [31, 136] on span "Tickets" at bounding box center [51, 138] width 56 height 12
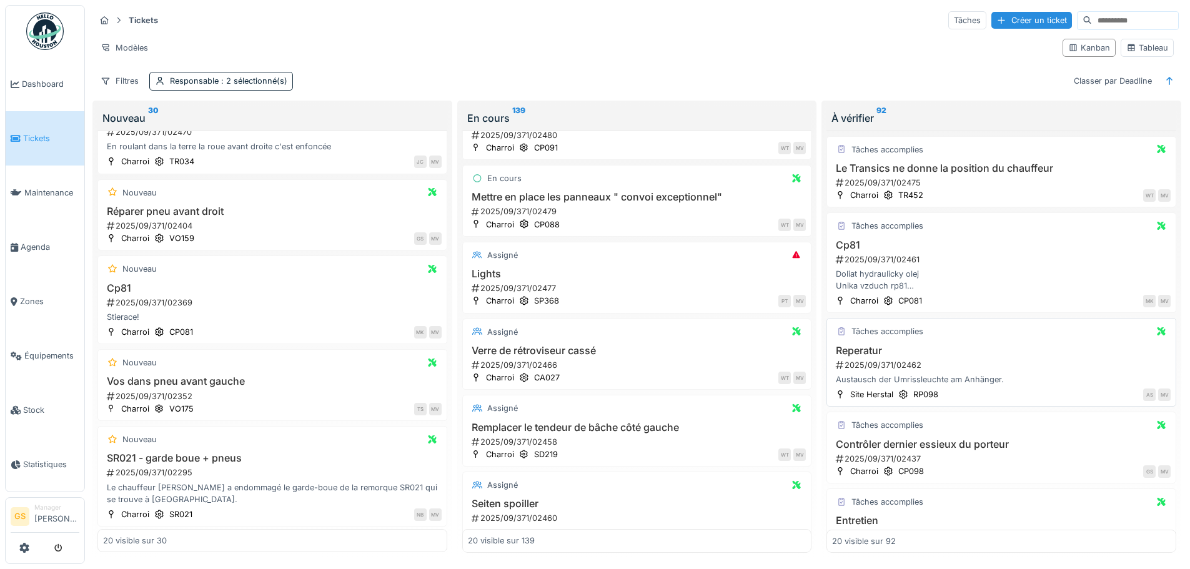
scroll to position [125, 0]
click at [29, 241] on span "Agenda" at bounding box center [50, 247] width 59 height 12
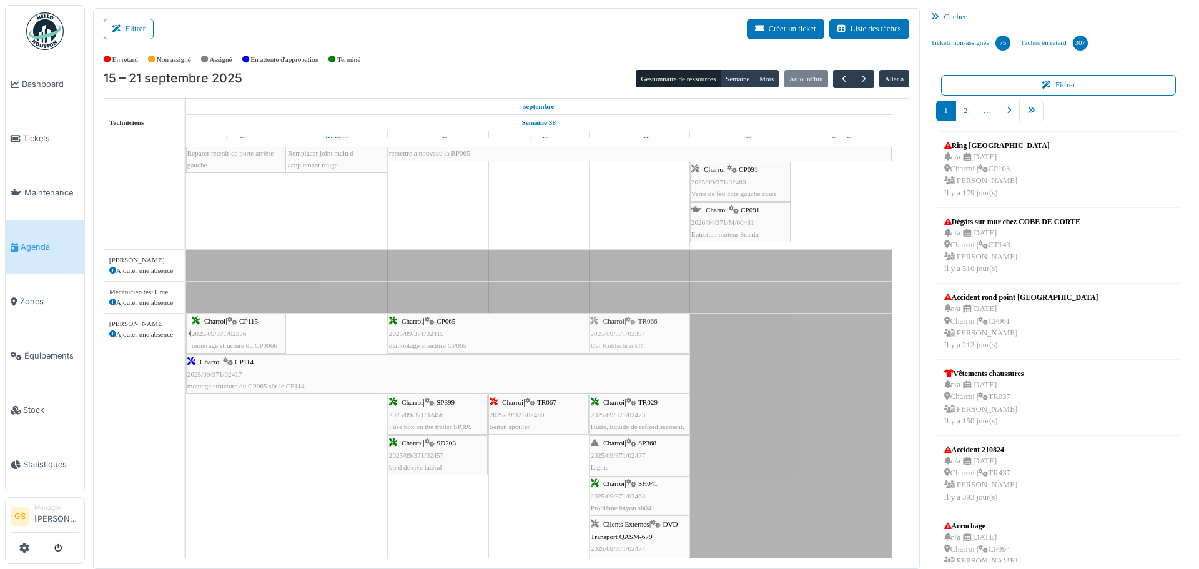
scroll to position [312, 0]
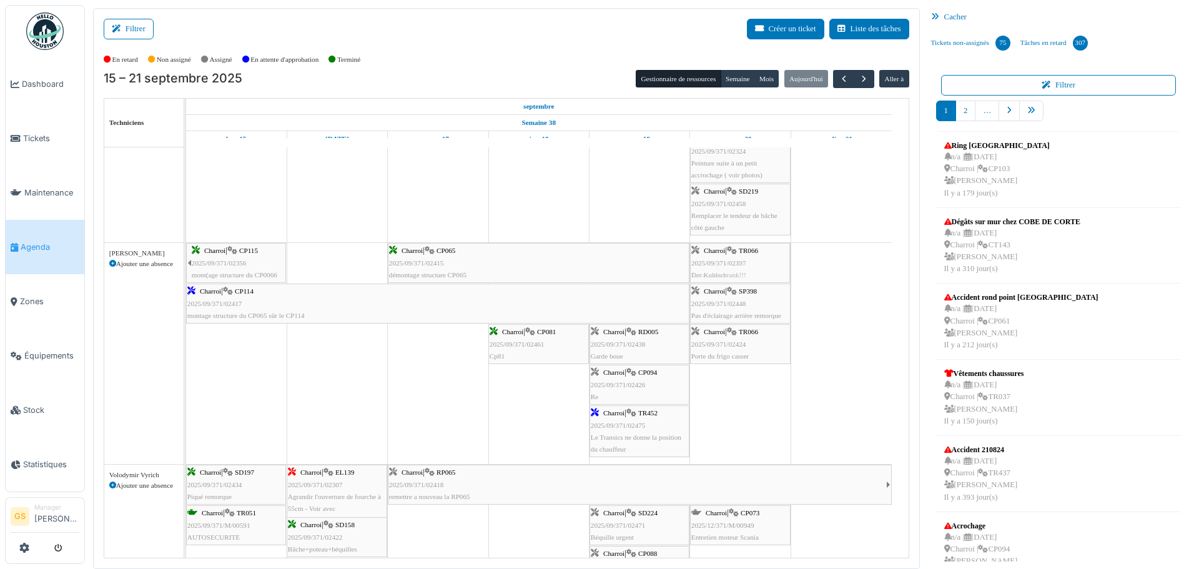
drag, startPoint x: 635, startPoint y: 299, endPoint x: 722, endPoint y: 381, distance: 119.8
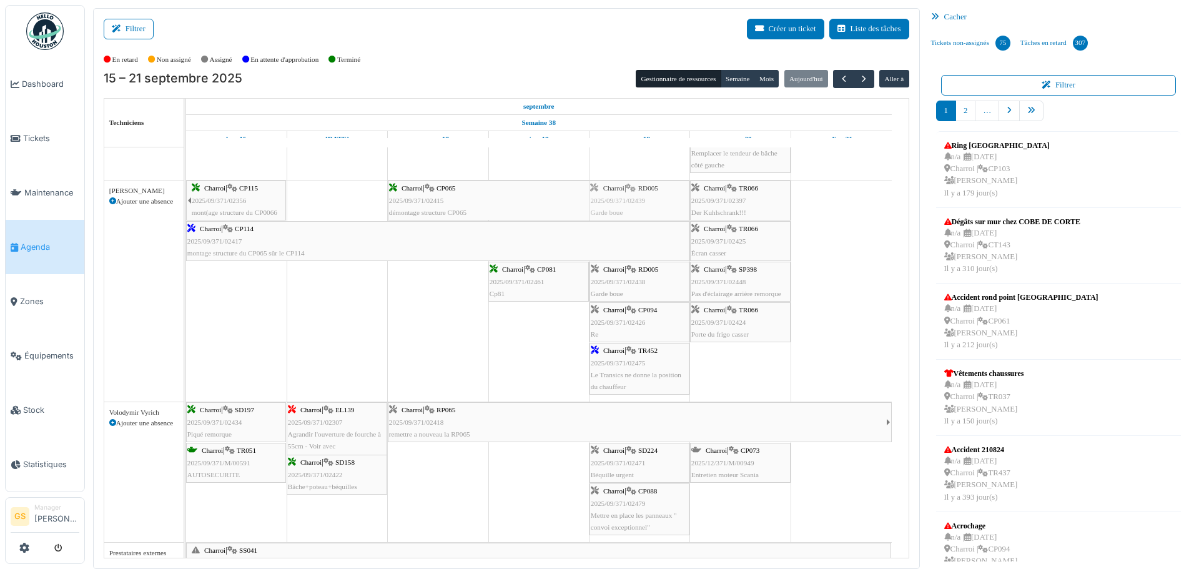
drag, startPoint x: 620, startPoint y: 190, endPoint x: 645, endPoint y: 312, distance: 125.0
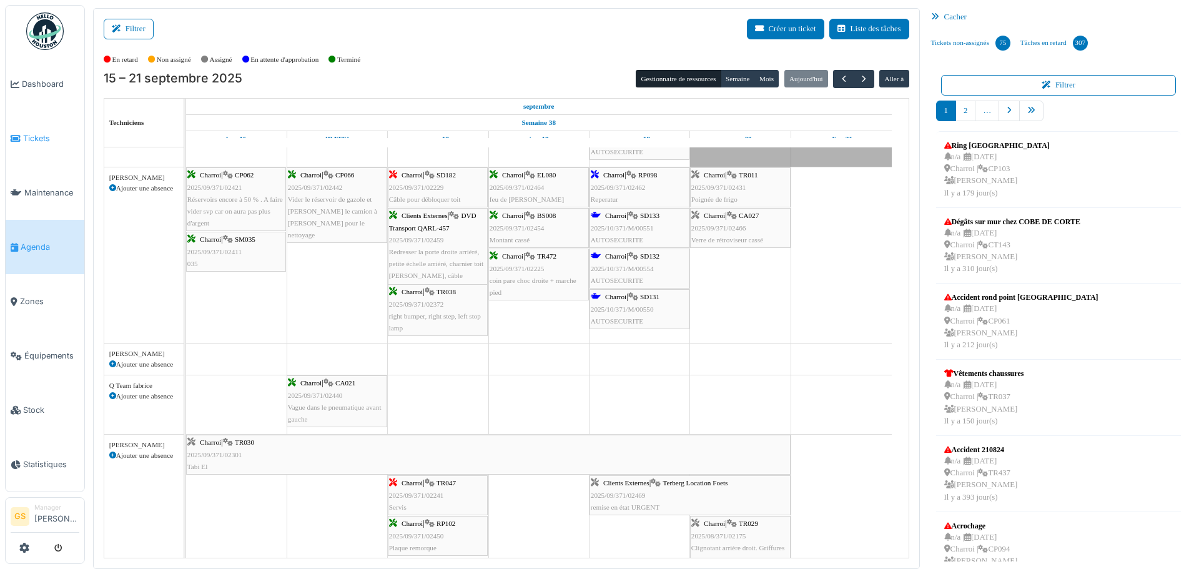
click at [27, 132] on span "Tickets" at bounding box center [51, 138] width 56 height 12
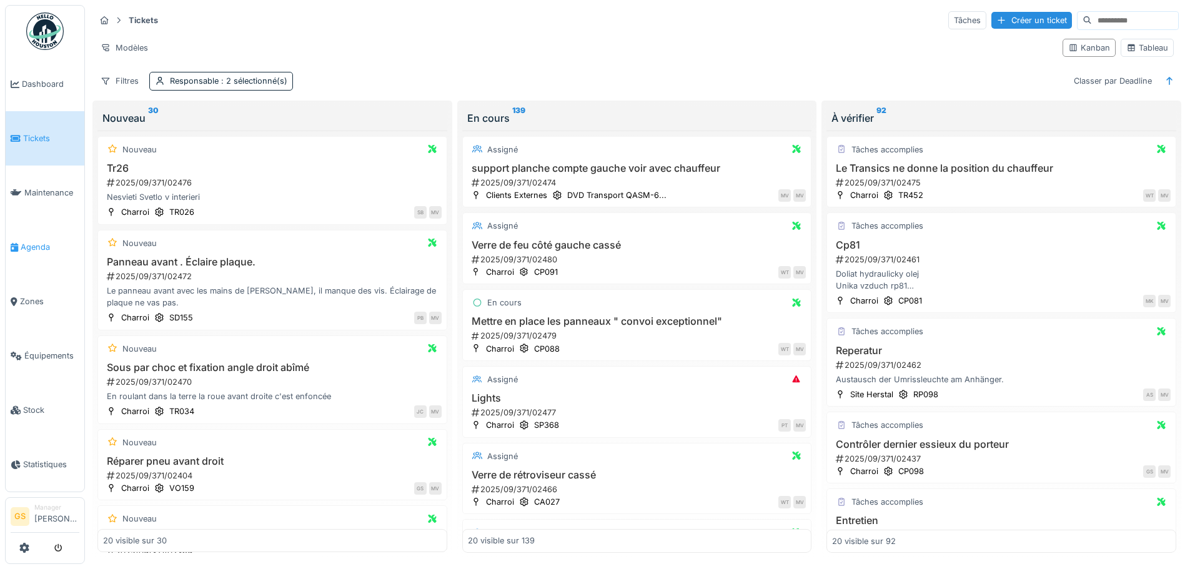
click at [30, 241] on span "Agenda" at bounding box center [50, 247] width 59 height 12
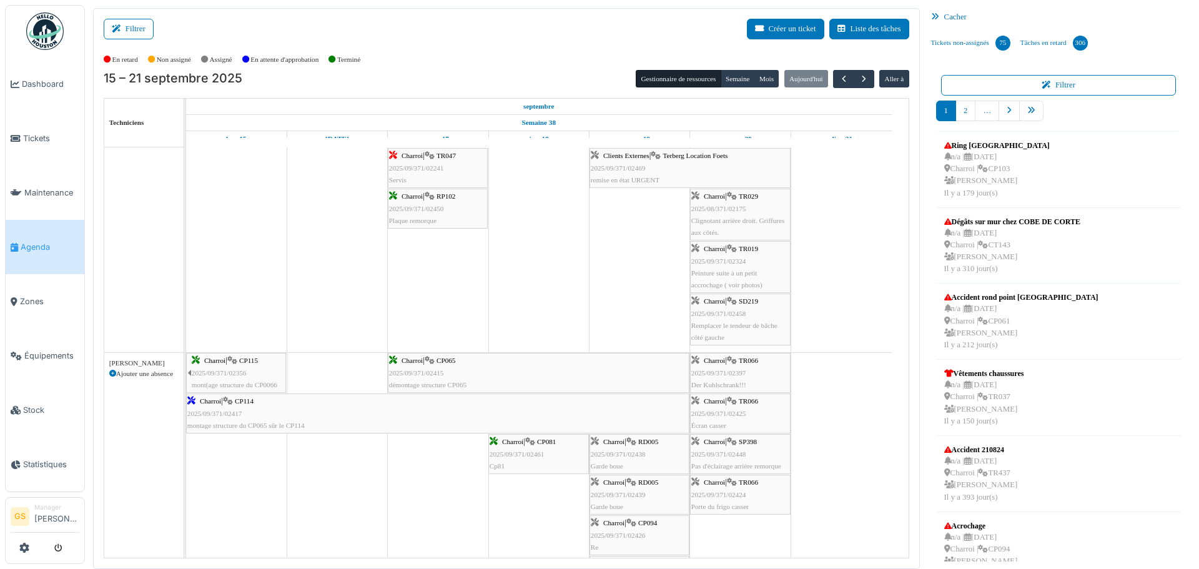
click at [729, 312] on span "2025/09/371/02458" at bounding box center [719, 313] width 55 height 7
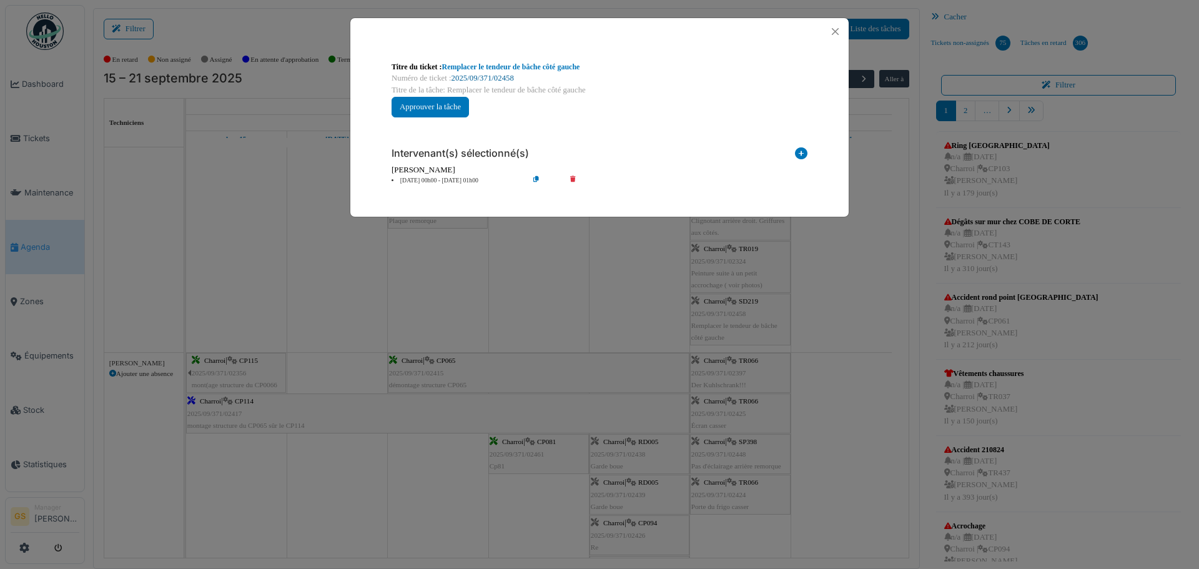
click at [484, 76] on link "2025/09/371/02458" at bounding box center [483, 78] width 62 height 9
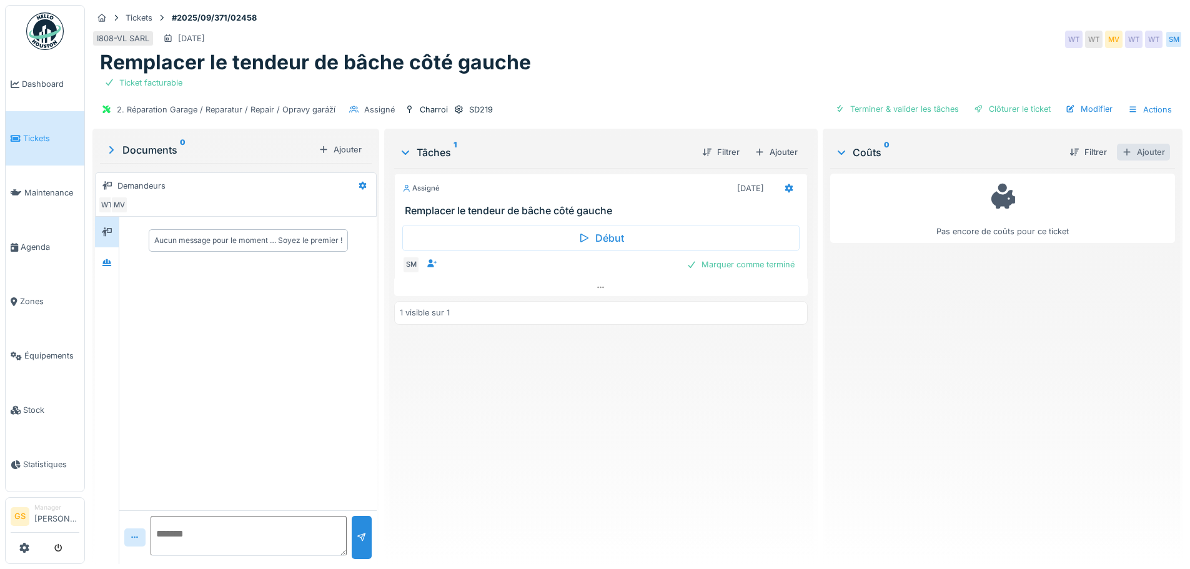
click at [1124, 153] on div "Ajouter" at bounding box center [1143, 152] width 53 height 17
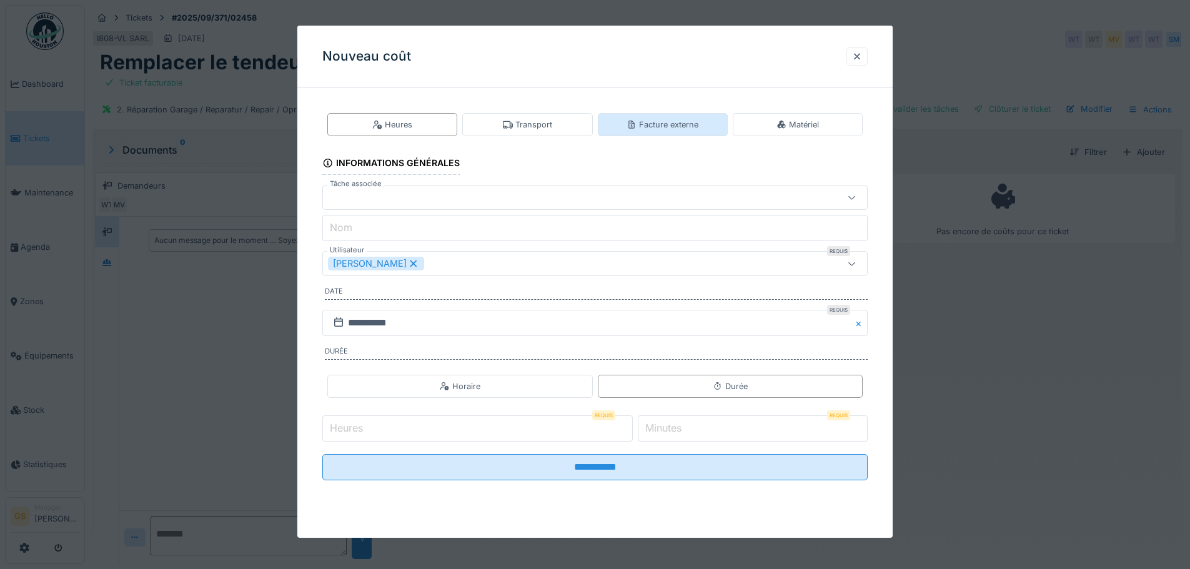
click at [647, 122] on div "Facture externe" at bounding box center [663, 125] width 72 height 12
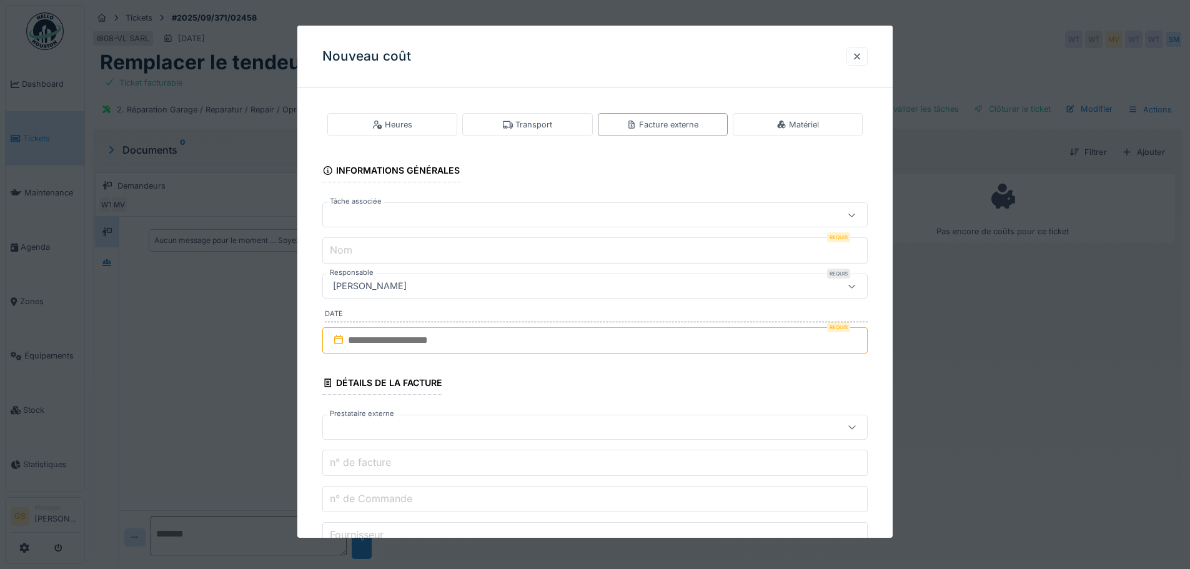
click at [364, 217] on div at bounding box center [563, 215] width 470 height 14
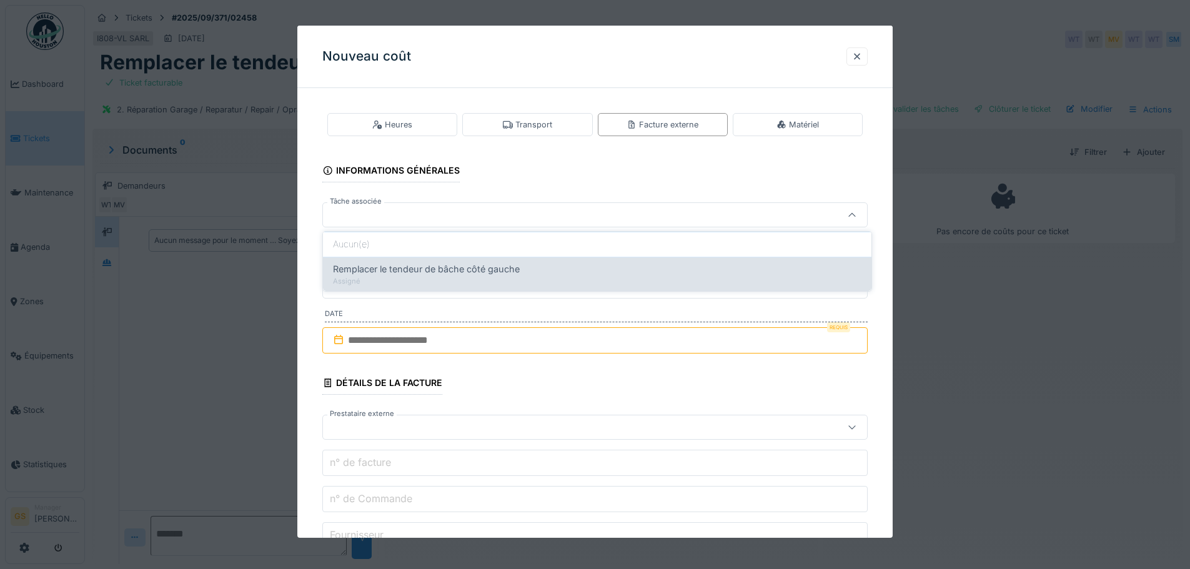
click at [375, 264] on span "Remplacer le tendeur de bâche côté gauche" at bounding box center [426, 269] width 187 height 14
type input "******"
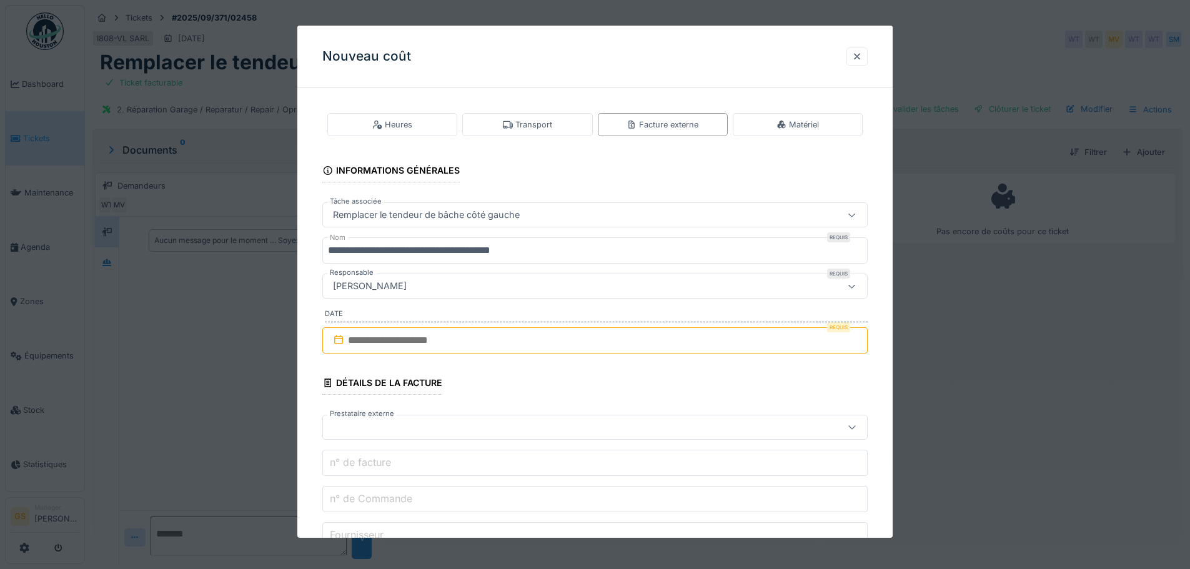
click at [547, 250] on input "**********" at bounding box center [594, 250] width 545 height 26
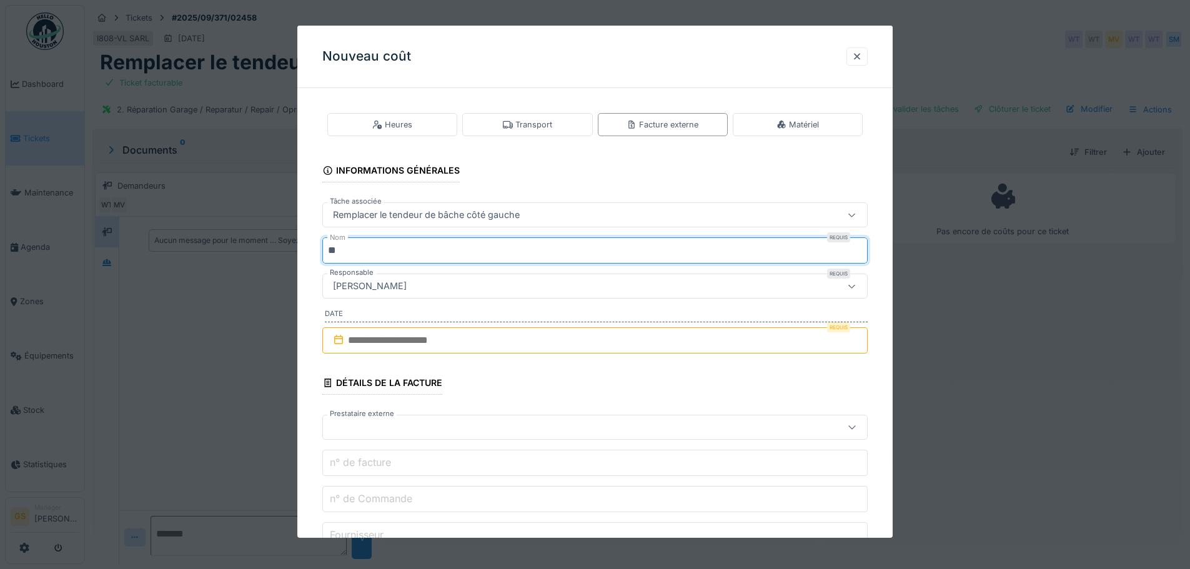
type input "*"
type input "***"
click at [356, 345] on input "text" at bounding box center [594, 340] width 545 height 26
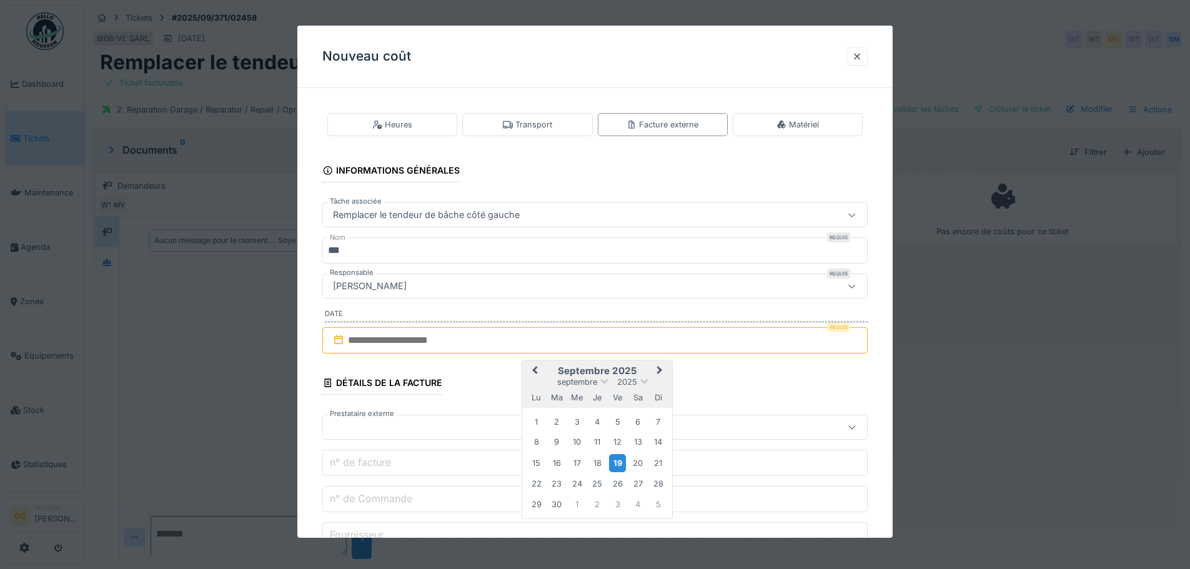
click at [621, 460] on div "19" at bounding box center [617, 463] width 17 height 18
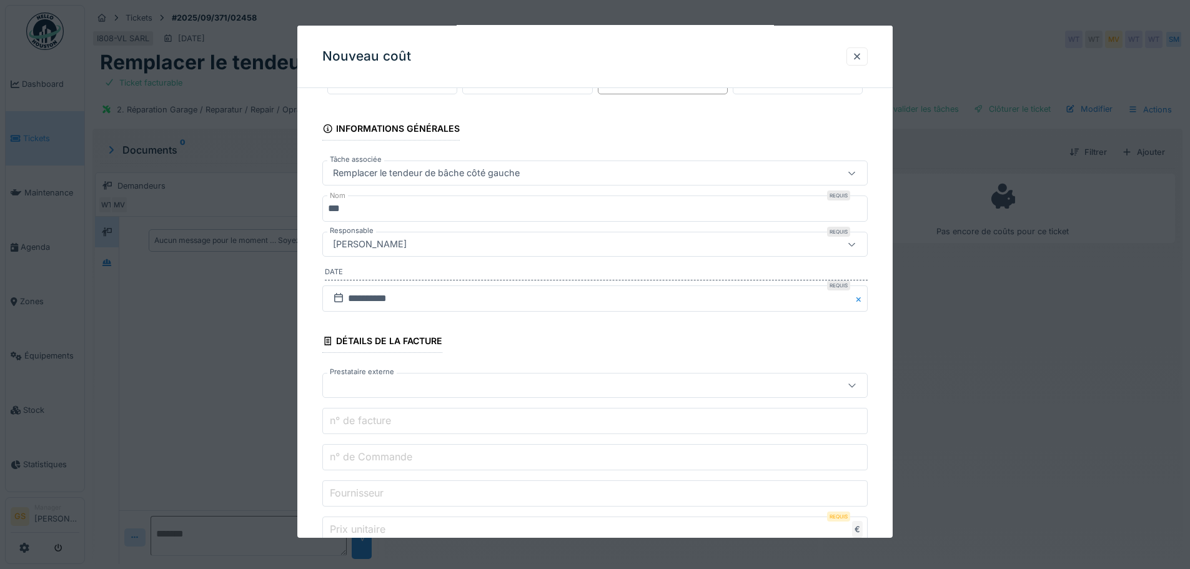
scroll to position [62, 0]
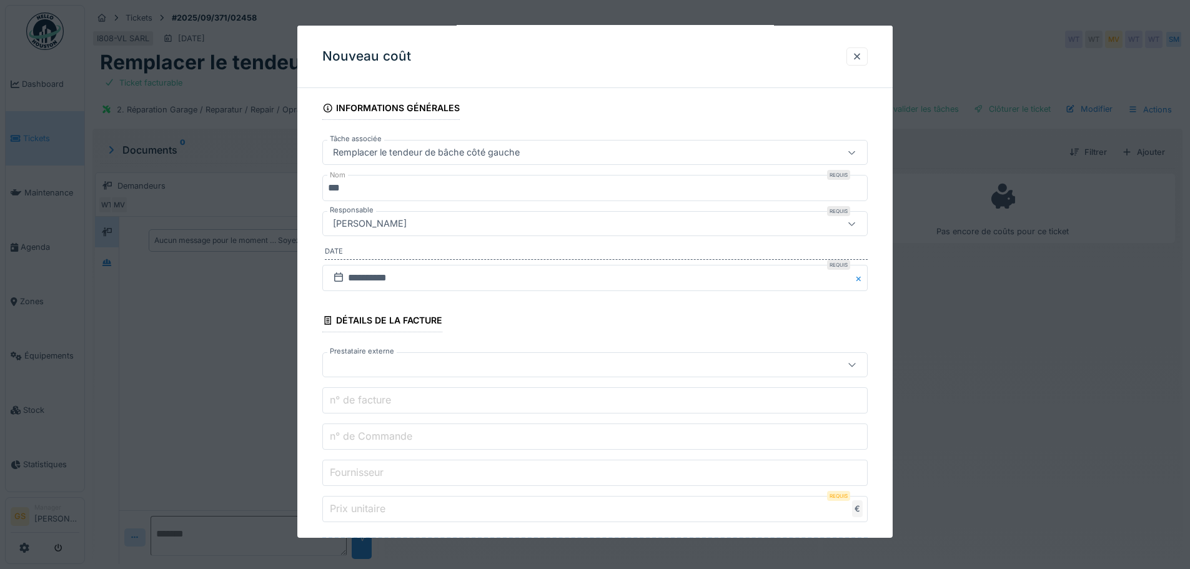
click at [353, 363] on div at bounding box center [563, 365] width 470 height 14
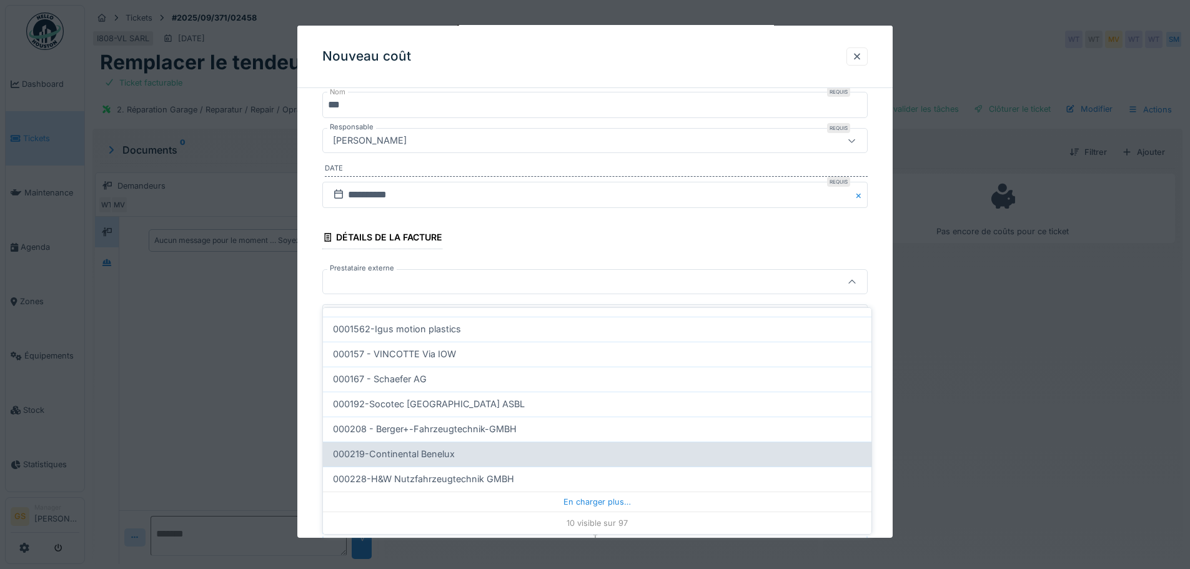
scroll to position [9, 0]
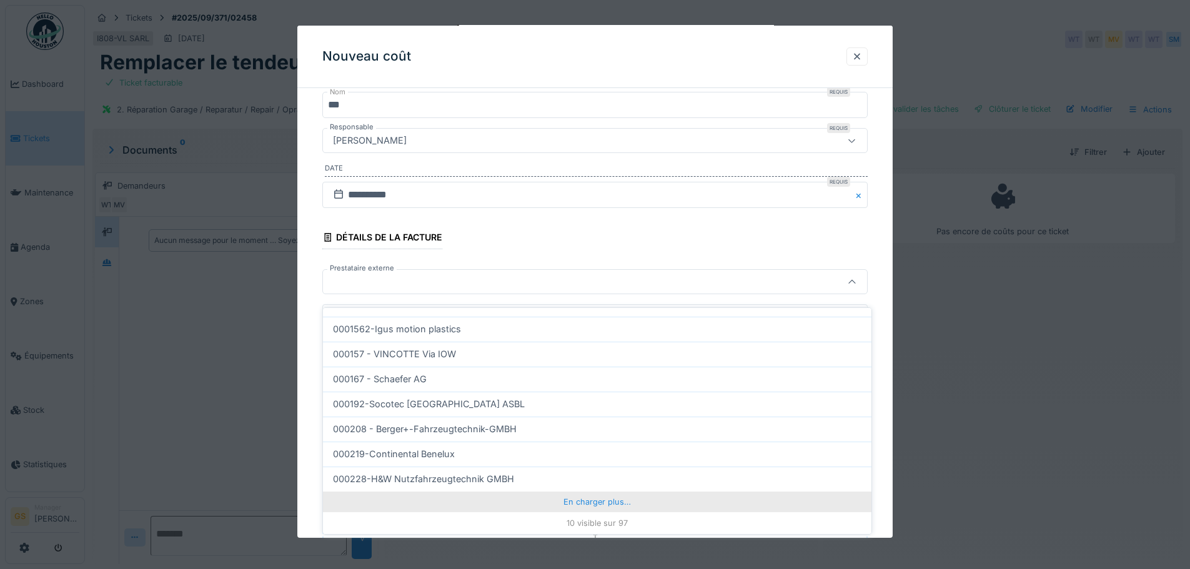
click at [585, 492] on div "En charger plus…" at bounding box center [597, 502] width 548 height 20
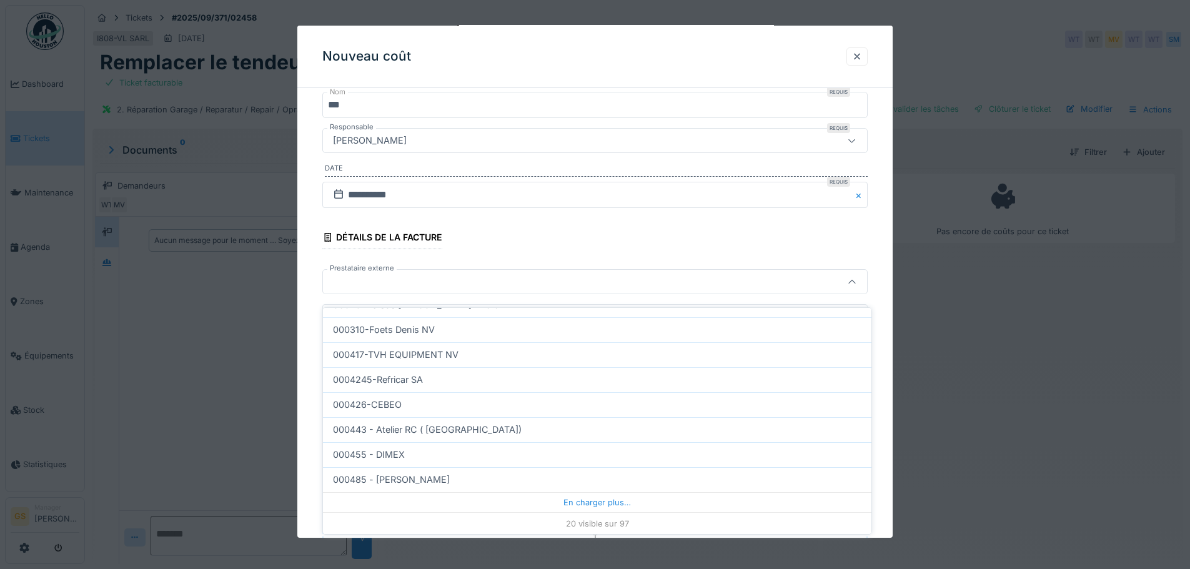
scroll to position [357, 0]
click at [577, 492] on div "En charger plus…" at bounding box center [597, 502] width 548 height 20
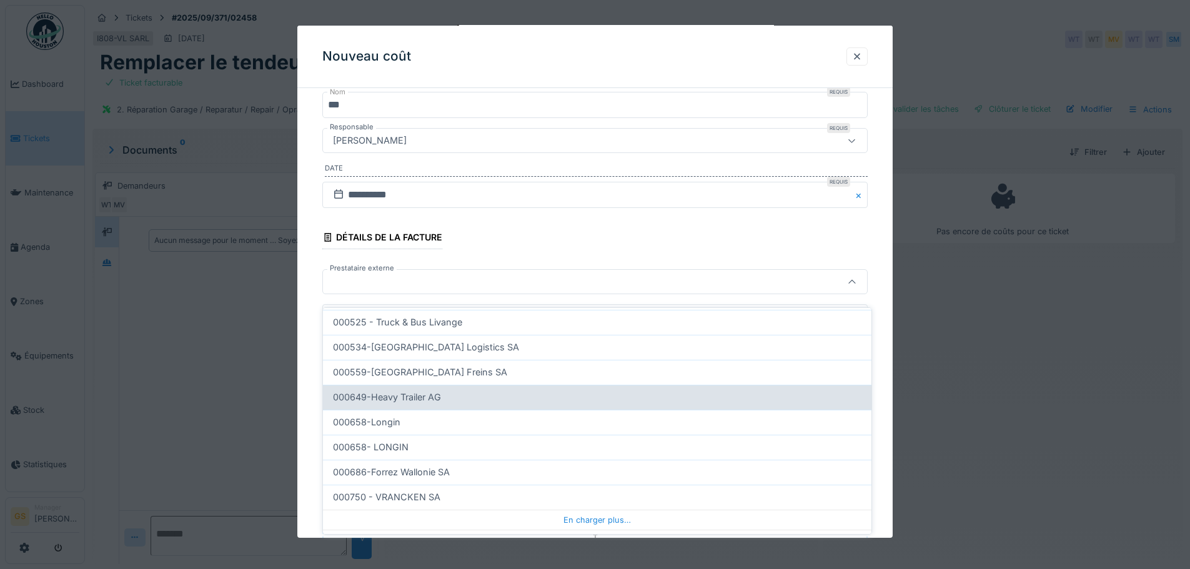
scroll to position [607, 0]
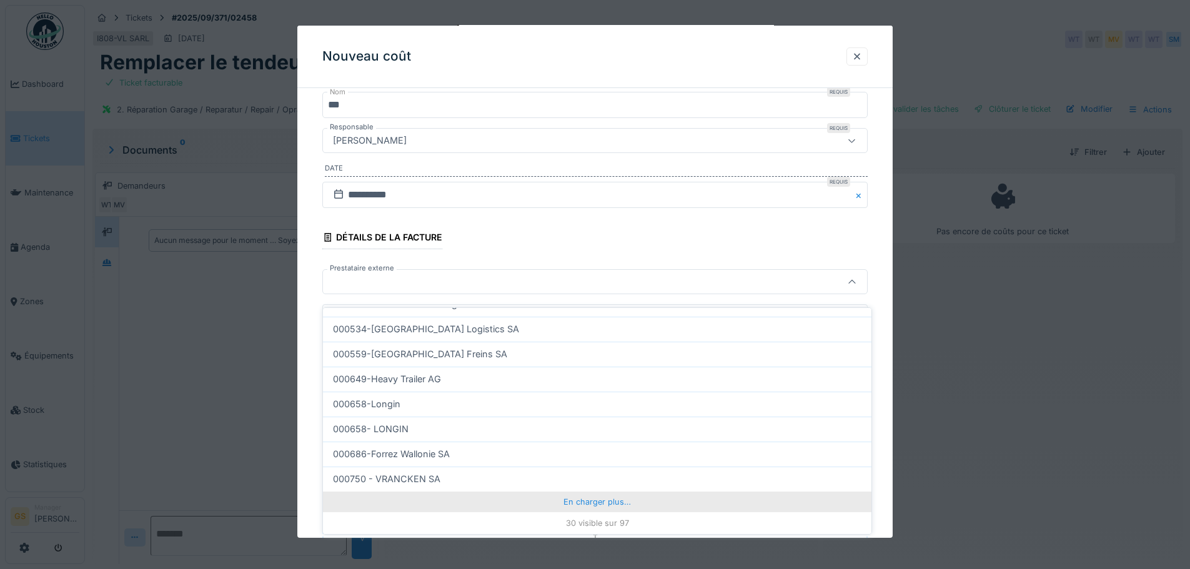
click at [578, 494] on div "En charger plus…" at bounding box center [597, 502] width 548 height 20
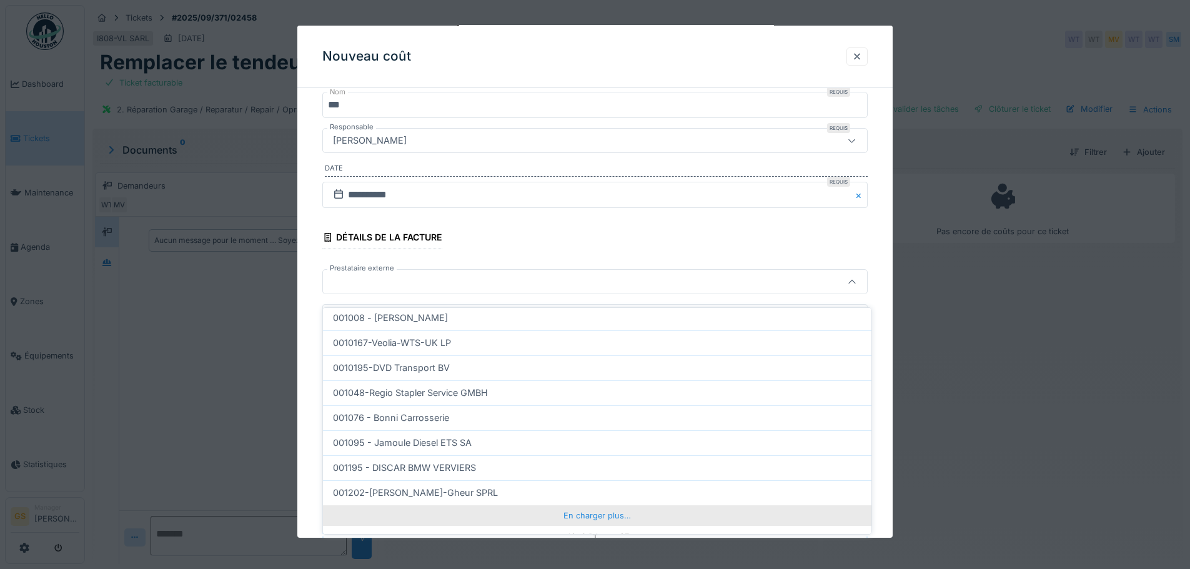
scroll to position [857, 0]
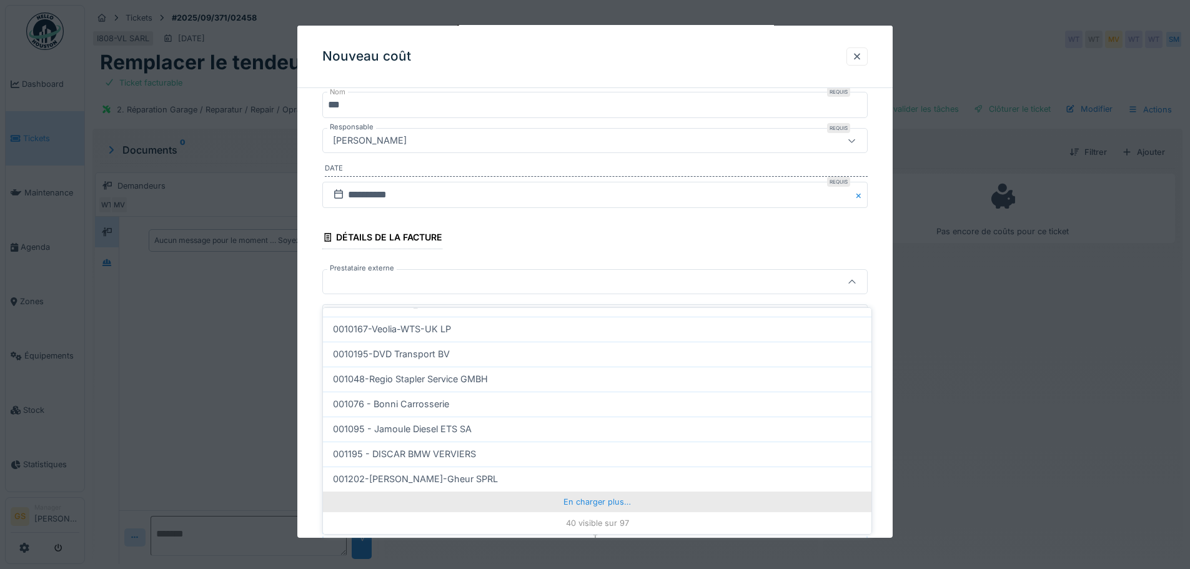
click at [587, 492] on div "En charger plus…" at bounding box center [597, 502] width 548 height 20
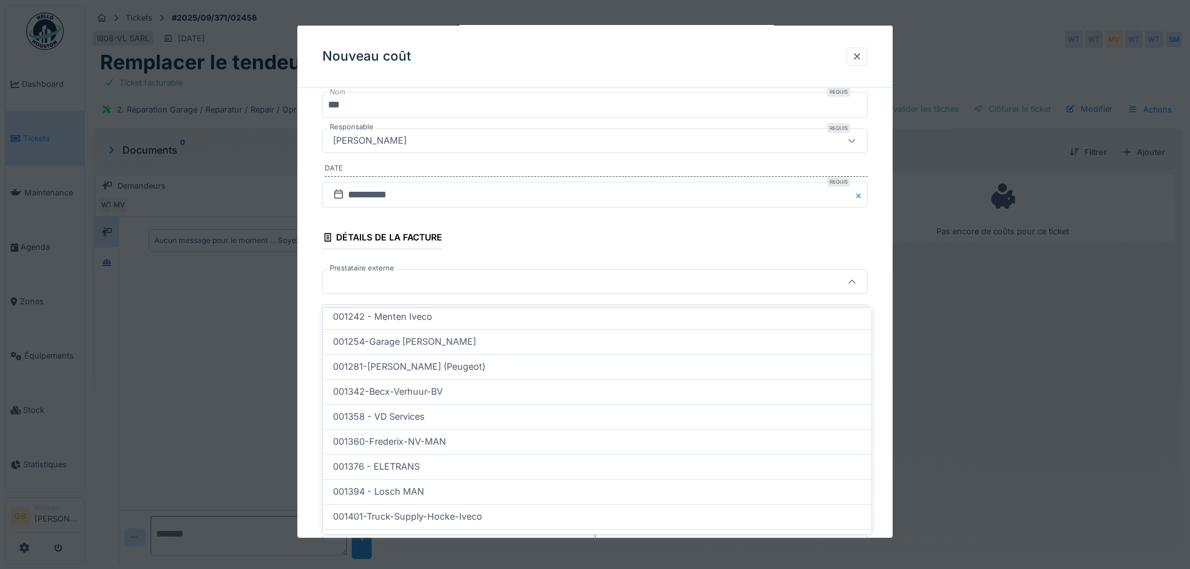
scroll to position [1107, 0]
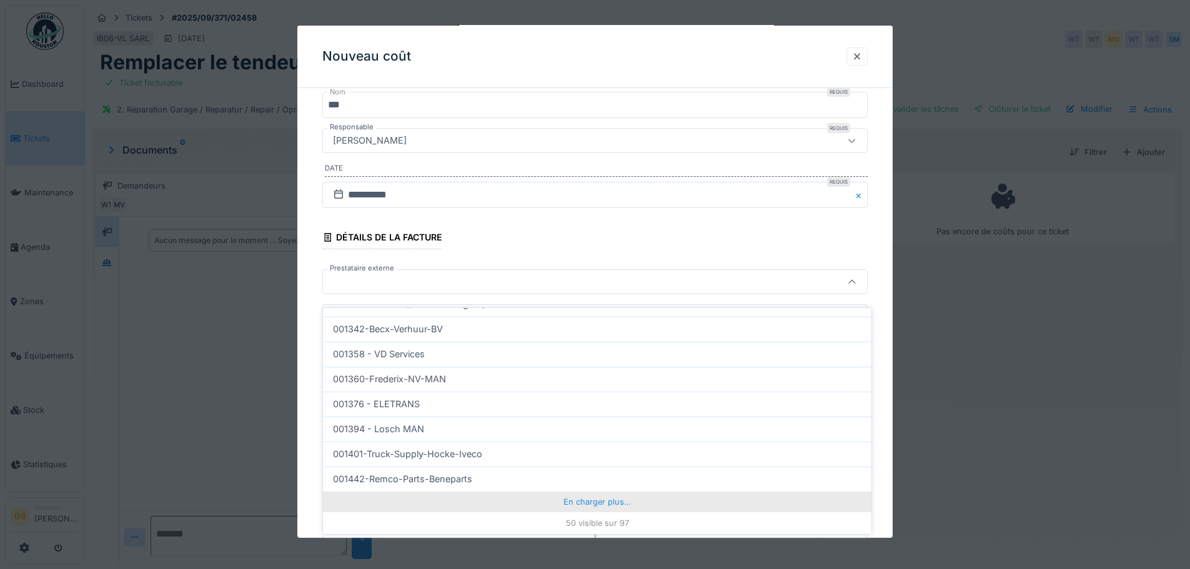
click at [593, 492] on div "En charger plus…" at bounding box center [597, 502] width 548 height 20
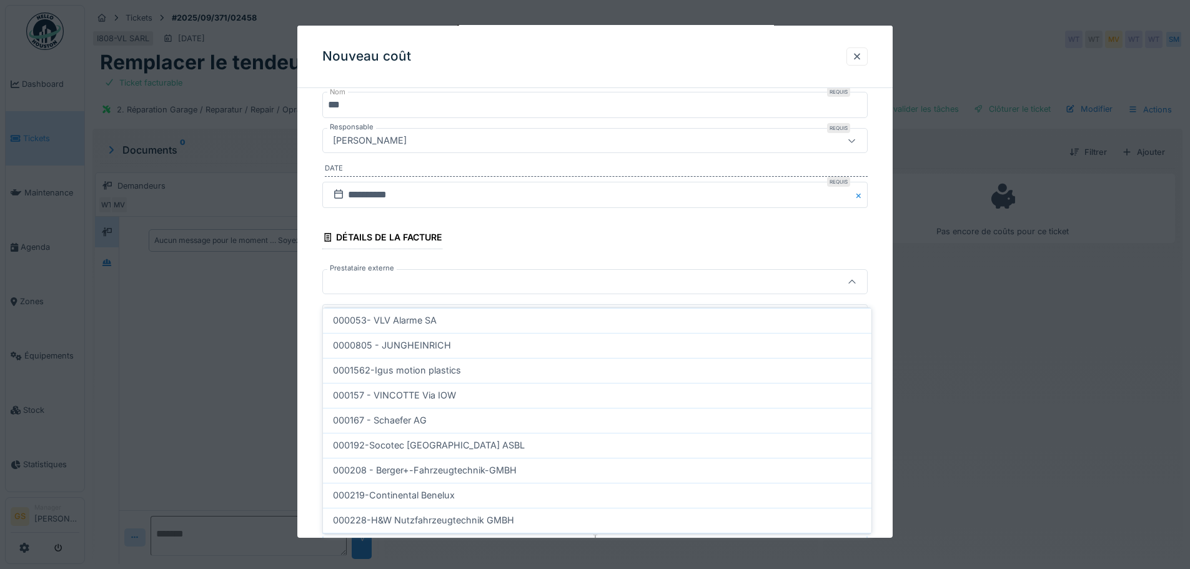
scroll to position [0, 0]
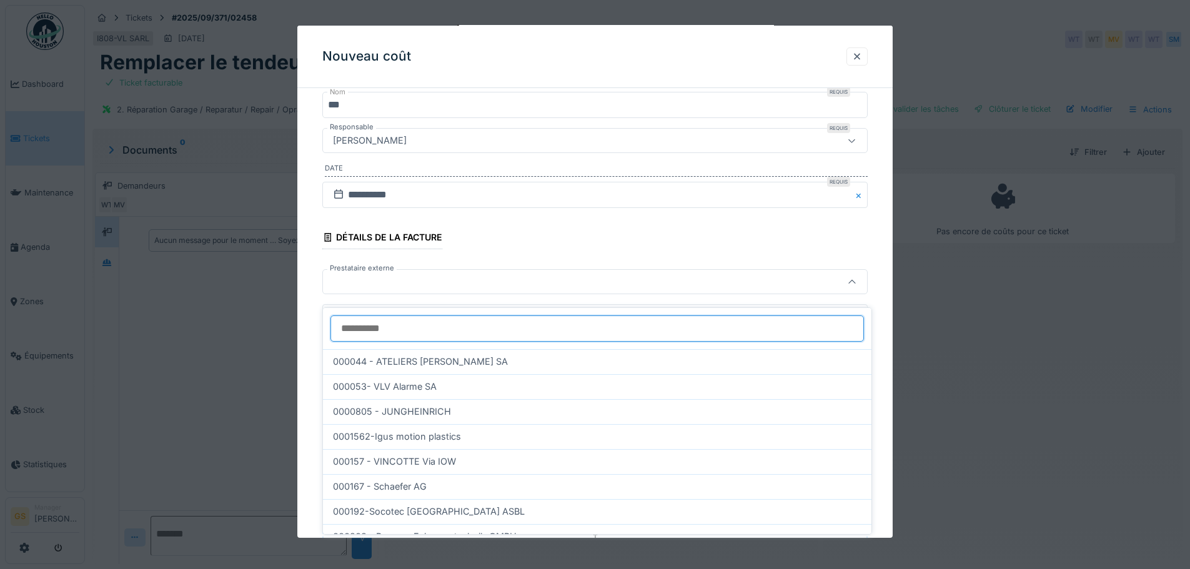
click at [364, 324] on input "Prestataire externe" at bounding box center [596, 328] width 533 height 26
type input "*"
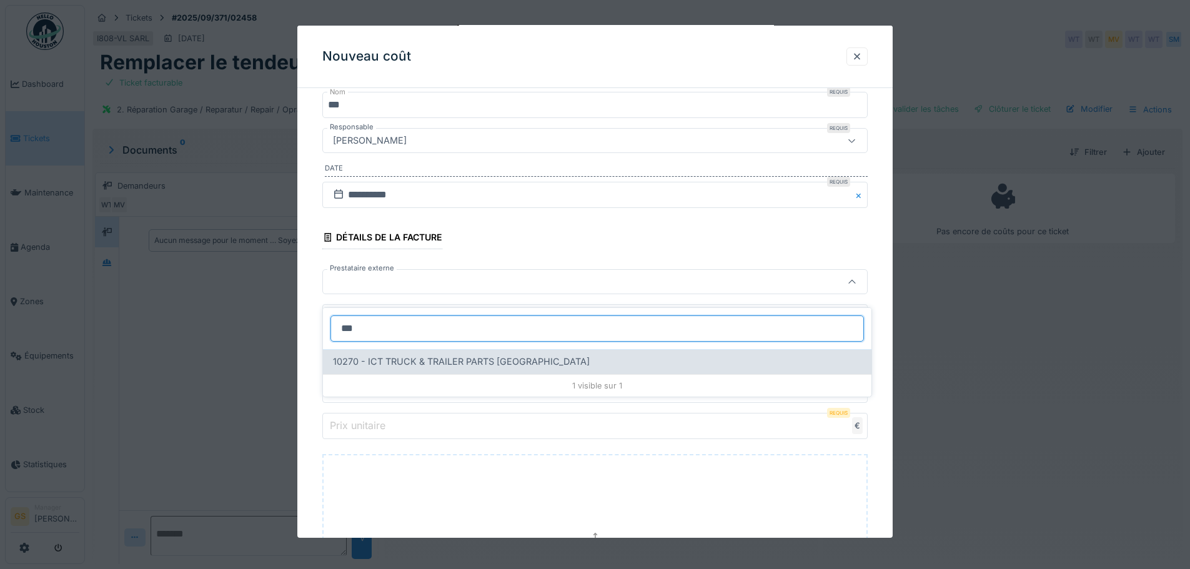
type input "***"
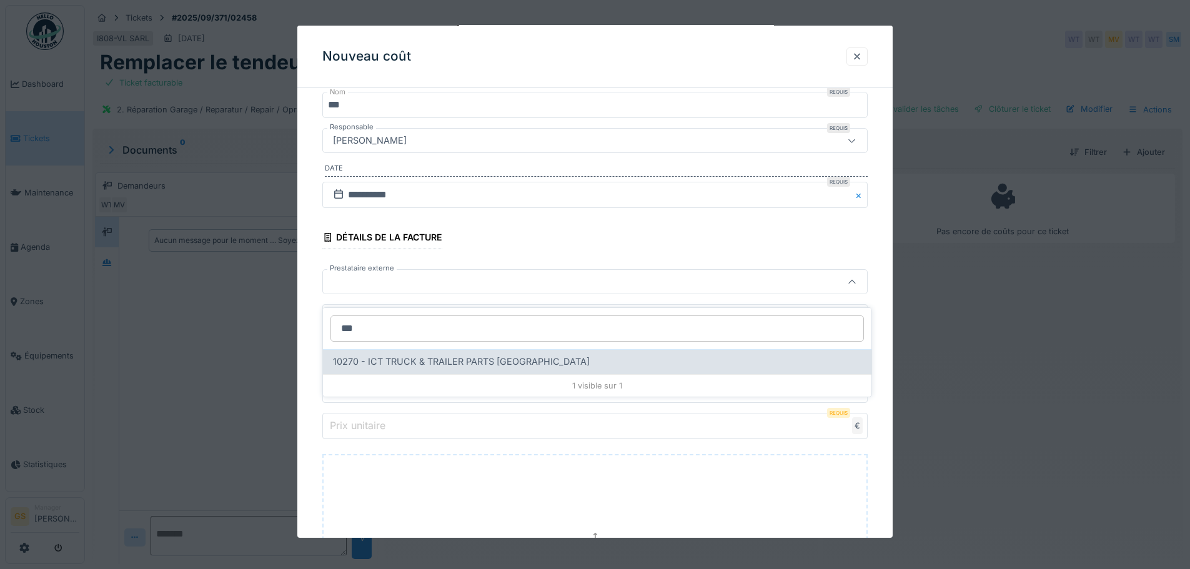
click at [410, 355] on span "10270 - ICT TRUCK & TRAILER PARTS NV" at bounding box center [461, 362] width 257 height 14
type input "*****"
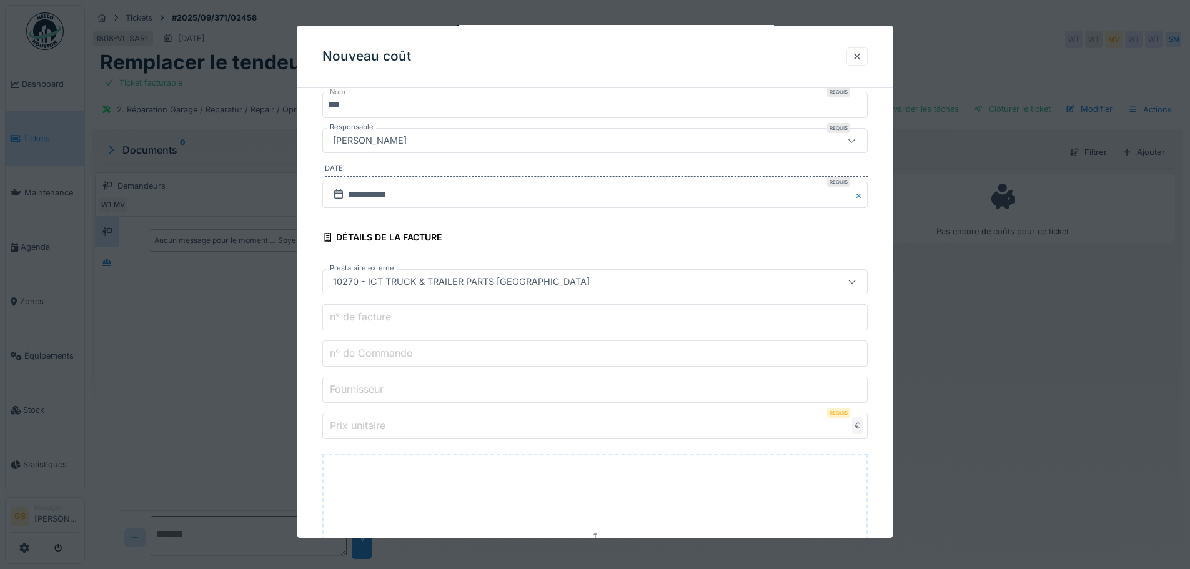
click at [382, 359] on label "n° de Commande" at bounding box center [370, 352] width 87 height 15
click at [382, 359] on input "n° de Commande" at bounding box center [594, 353] width 545 height 26
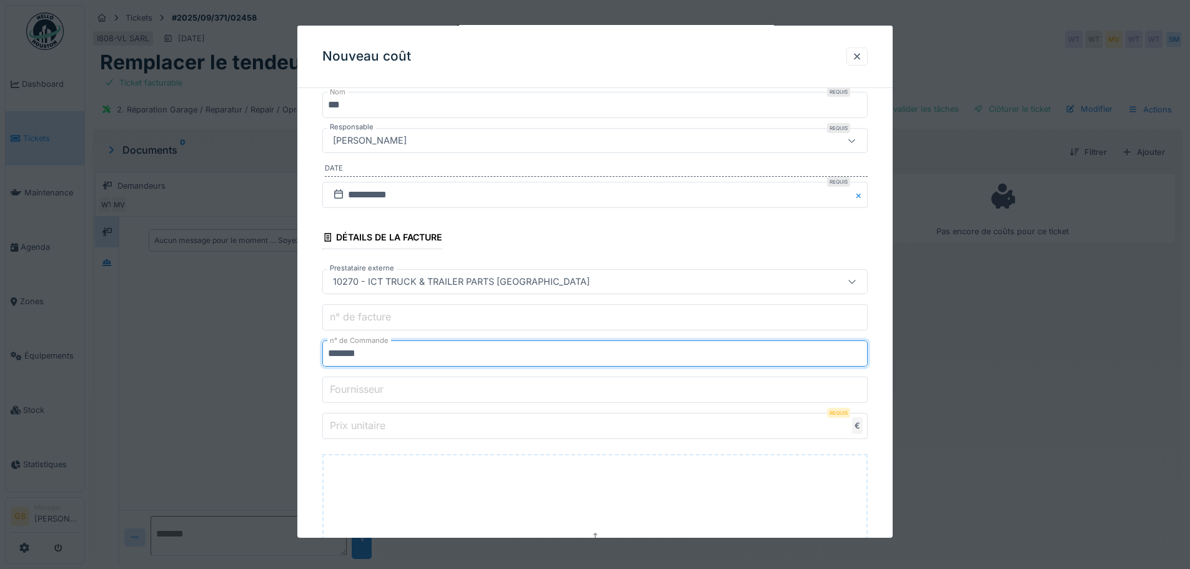
type input "*******"
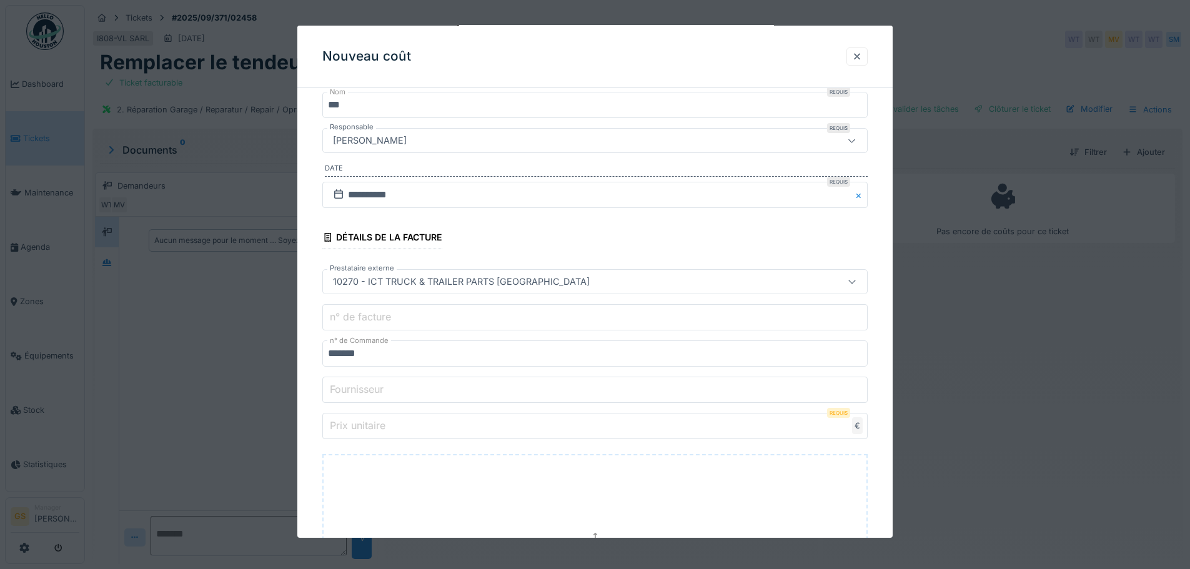
click at [370, 427] on label "Prix unitaire" at bounding box center [357, 425] width 61 height 15
click at [370, 427] on input "Prix unitaire" at bounding box center [594, 426] width 545 height 26
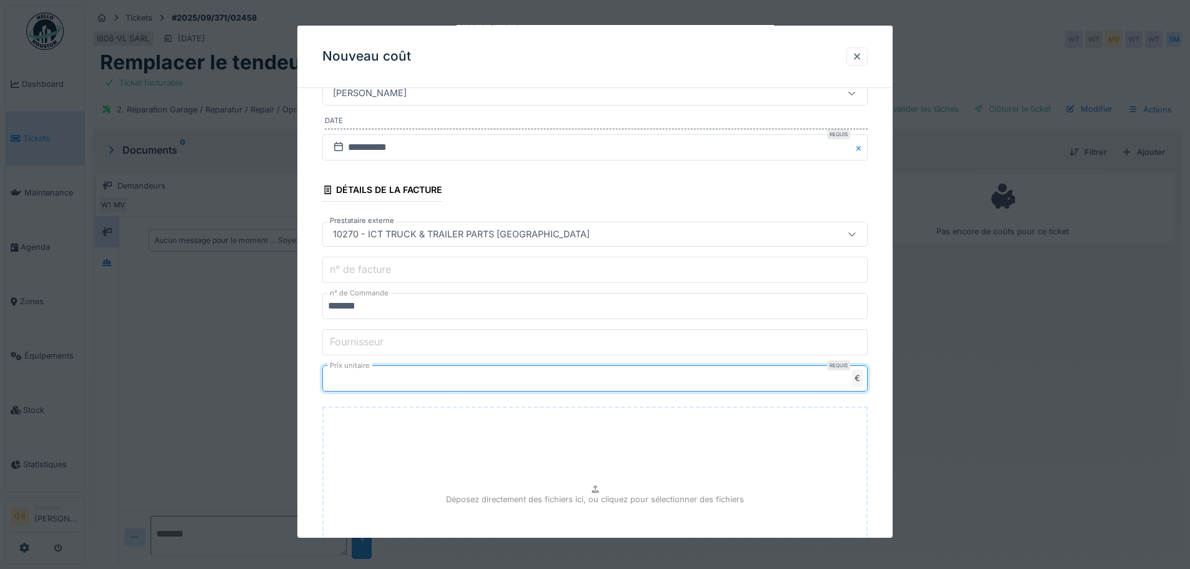
scroll to position [330, 0]
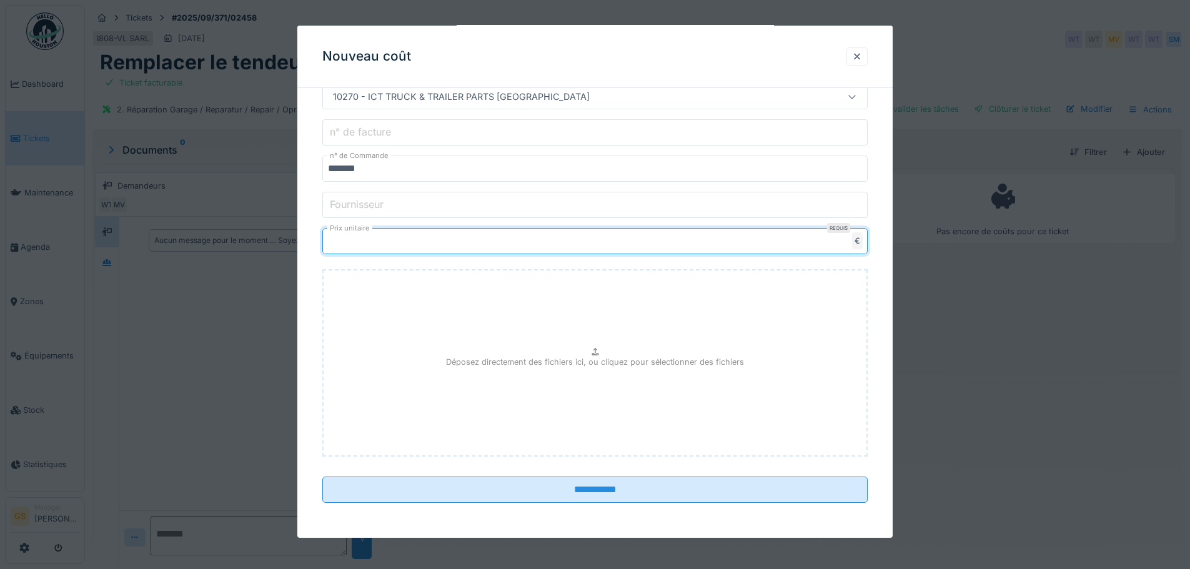
type input "*****"
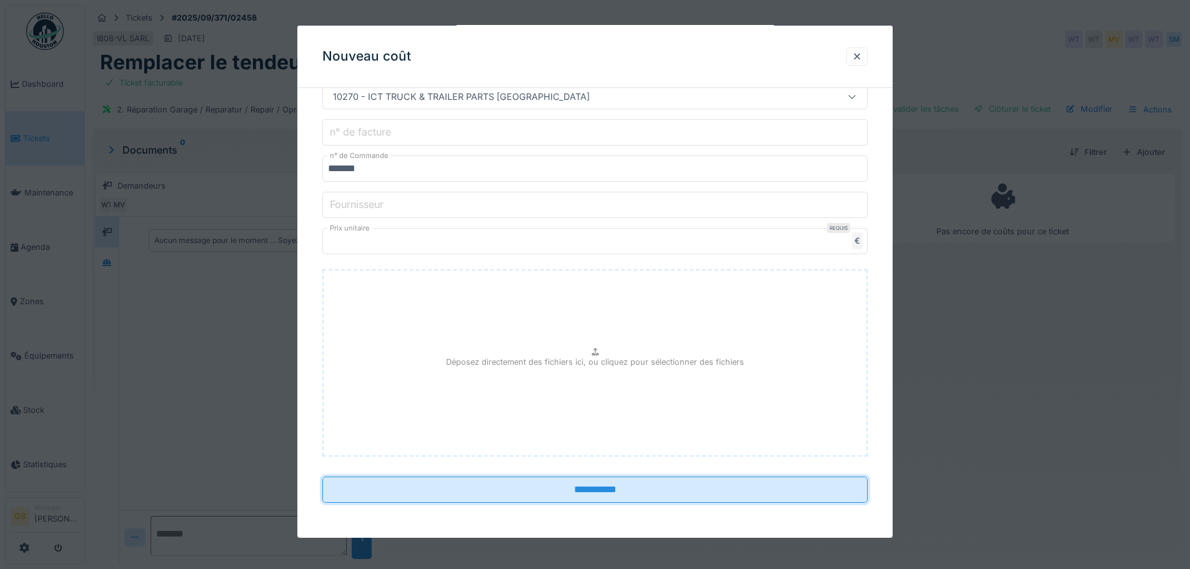
click at [577, 485] on input "**********" at bounding box center [594, 490] width 545 height 26
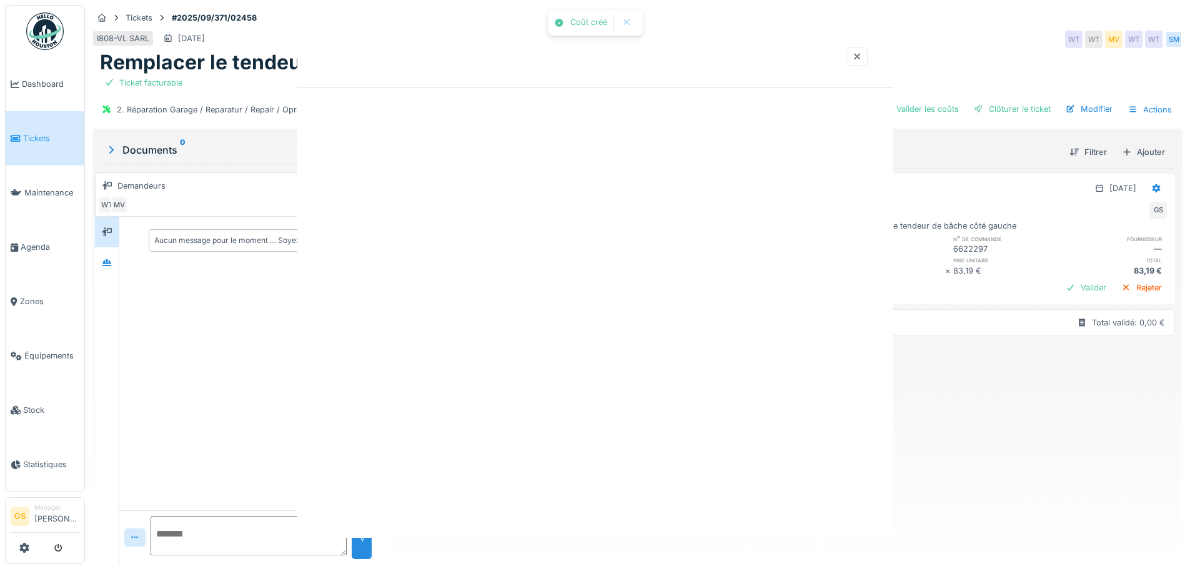
scroll to position [0, 0]
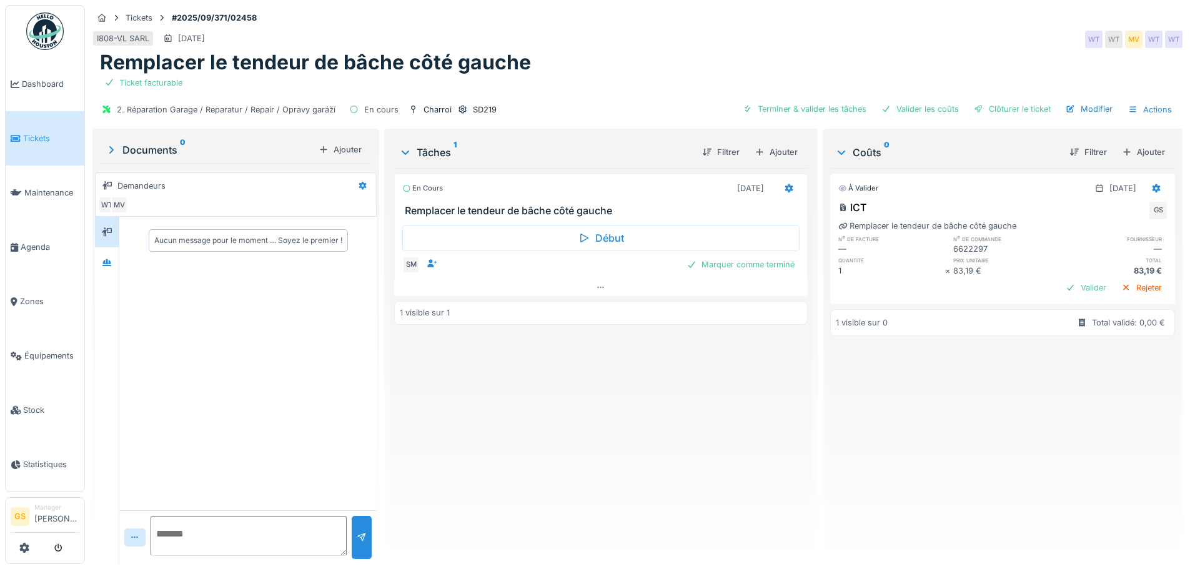
click at [26, 142] on link "Tickets" at bounding box center [45, 138] width 79 height 54
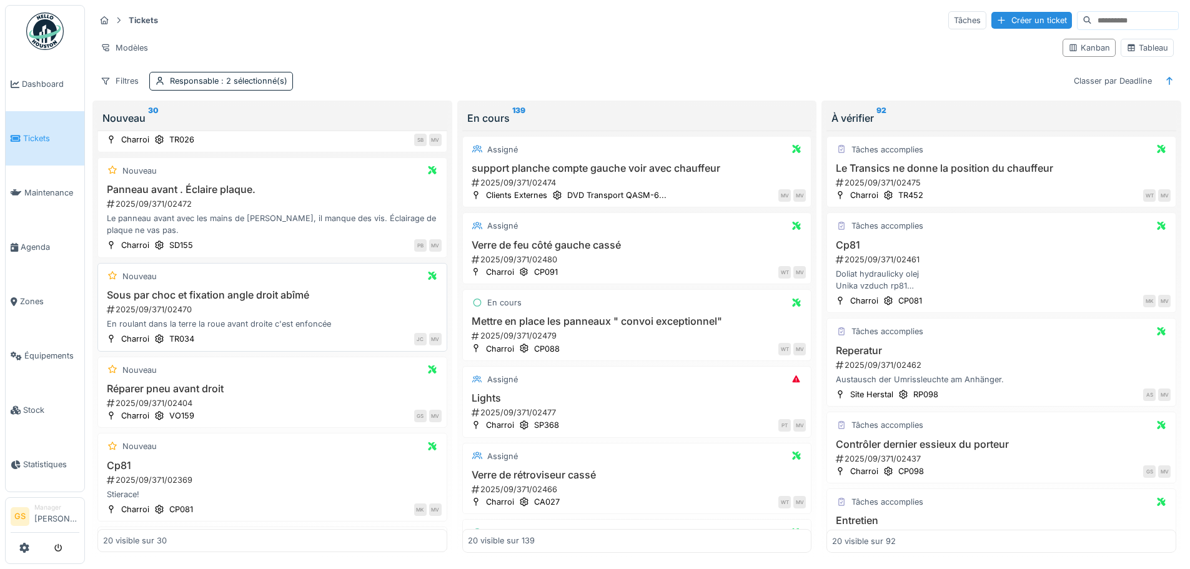
scroll to position [250, 0]
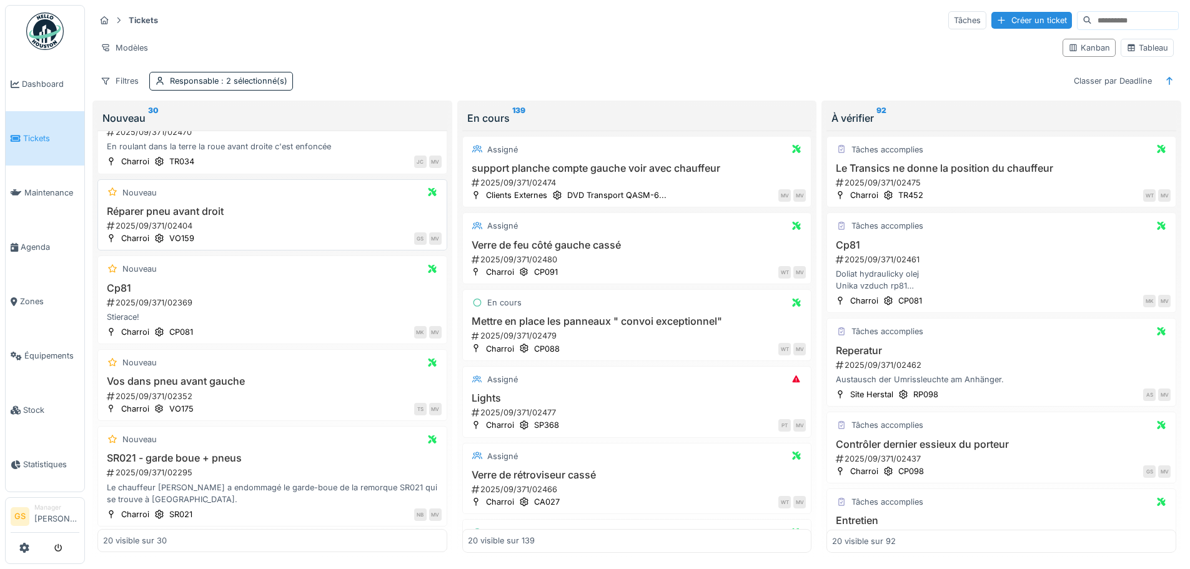
click at [151, 226] on div "2025/09/371/02404" at bounding box center [274, 226] width 336 height 12
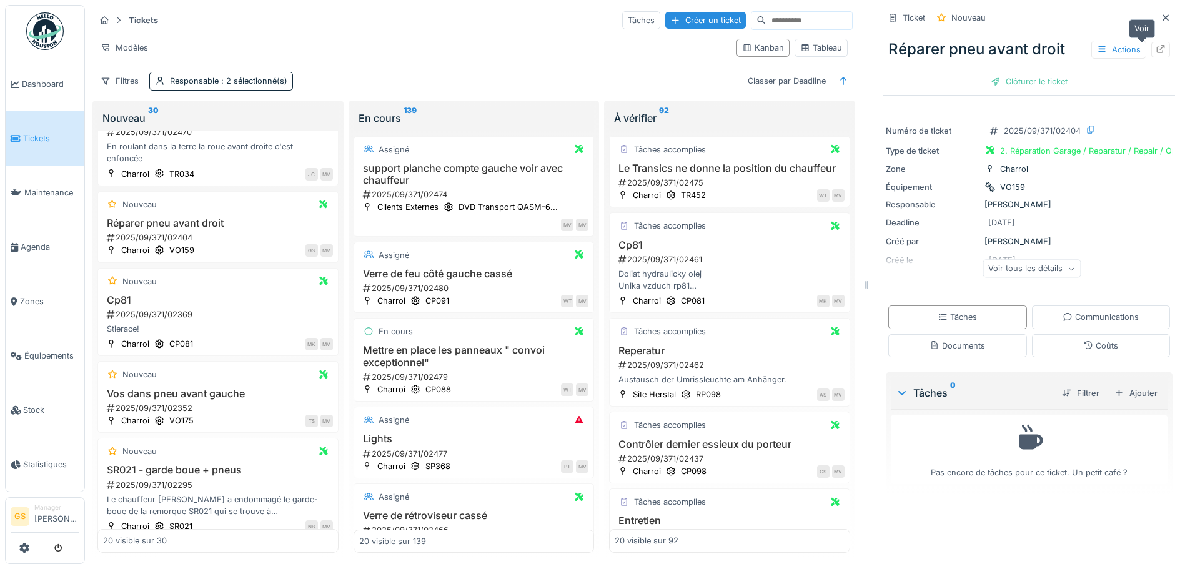
click at [1156, 50] on icon at bounding box center [1161, 49] width 10 height 8
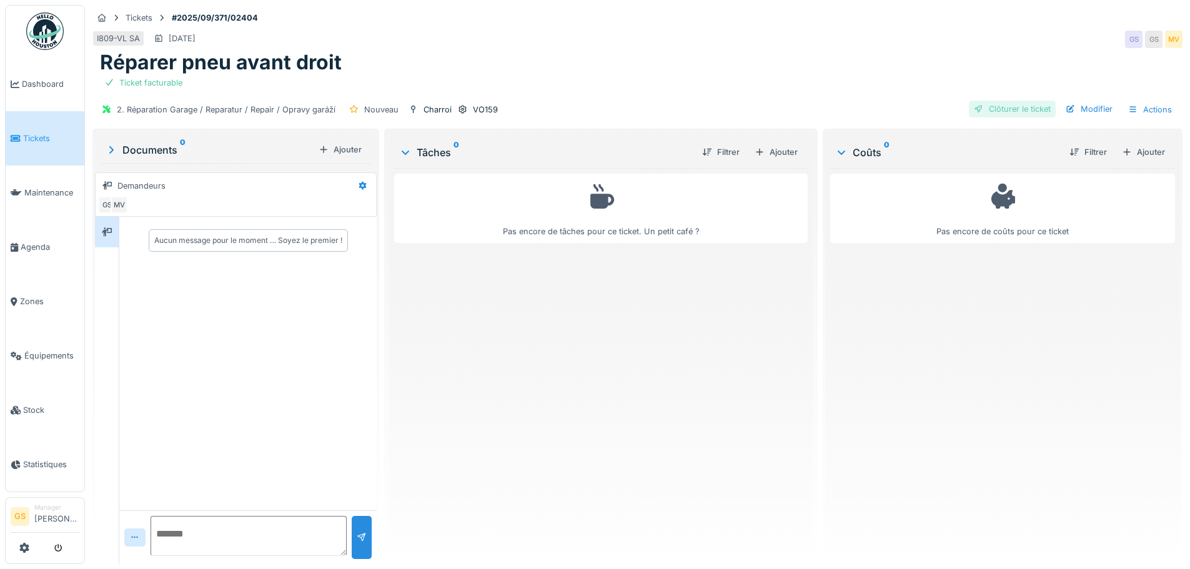
click at [980, 103] on div "Clôturer le ticket" at bounding box center [1012, 109] width 87 height 17
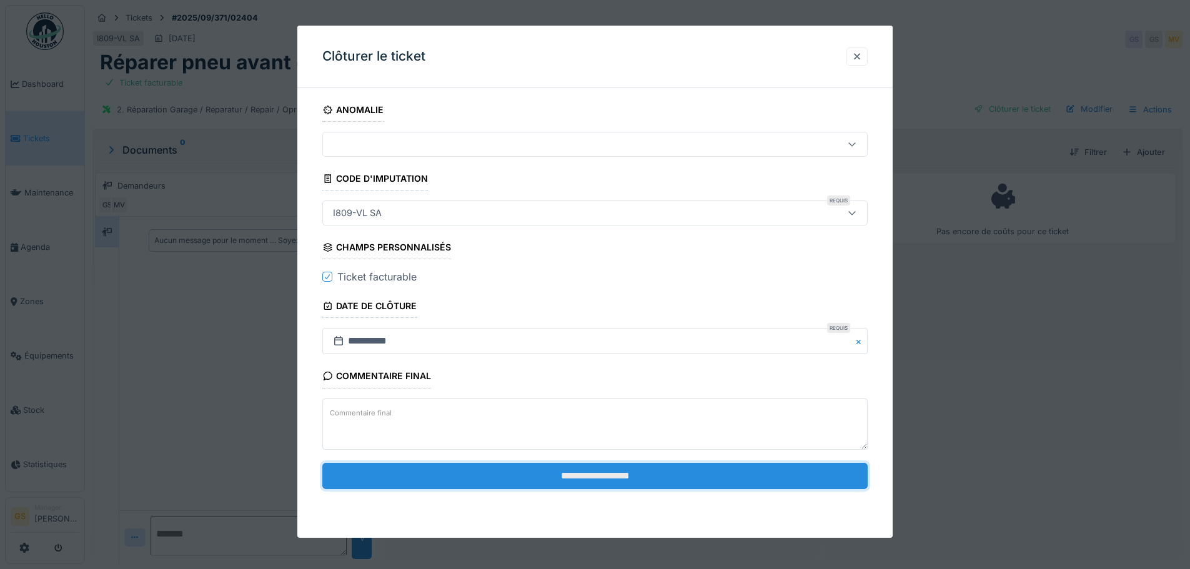
click at [460, 482] on input "**********" at bounding box center [594, 476] width 545 height 26
